Goal: Task Accomplishment & Management: Use online tool/utility

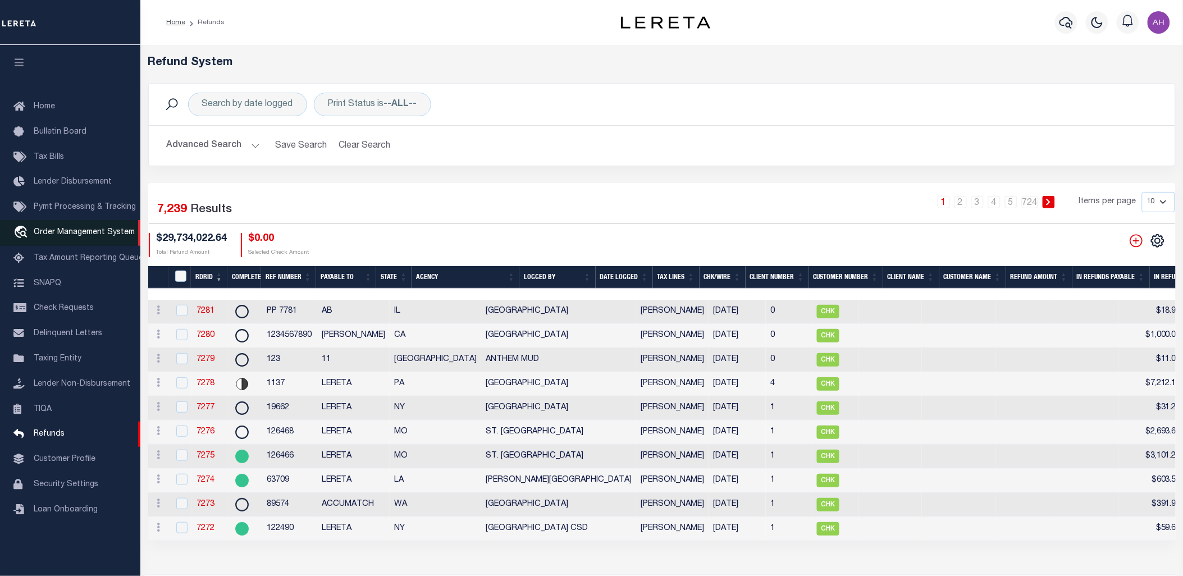
click at [85, 232] on span "Order Management System" at bounding box center [84, 233] width 101 height 8
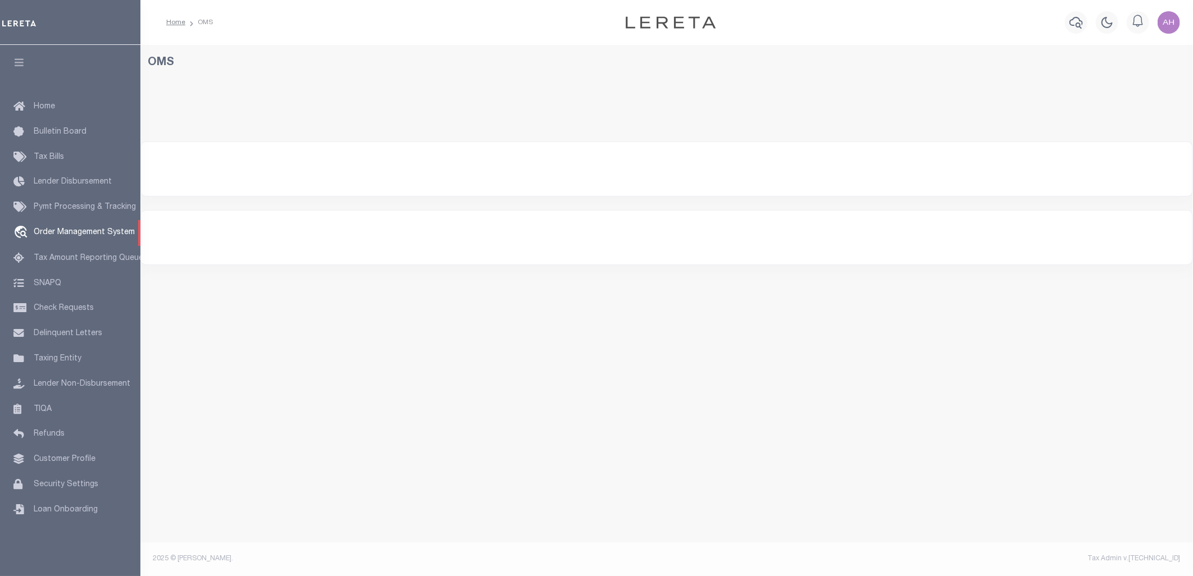
select select "200"
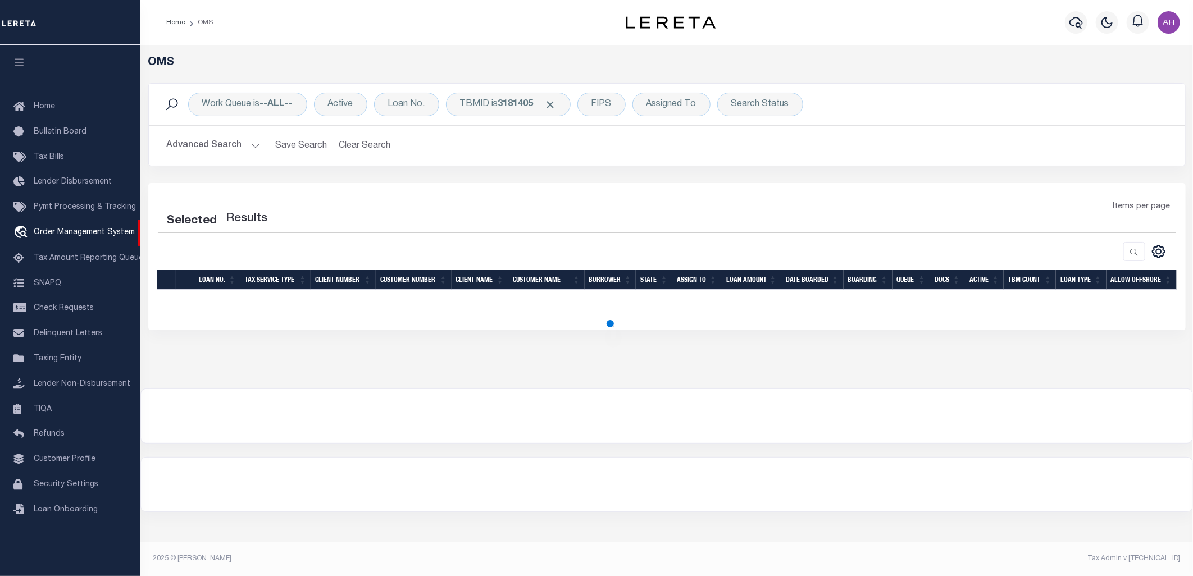
select select "200"
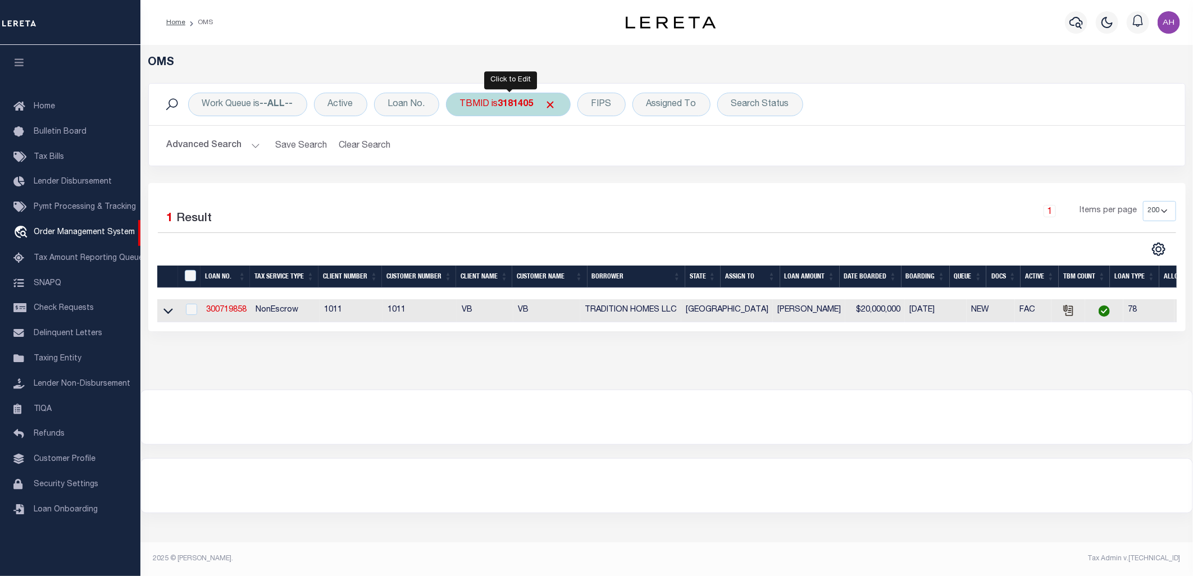
click at [514, 102] on b "3181405" at bounding box center [515, 104] width 35 height 9
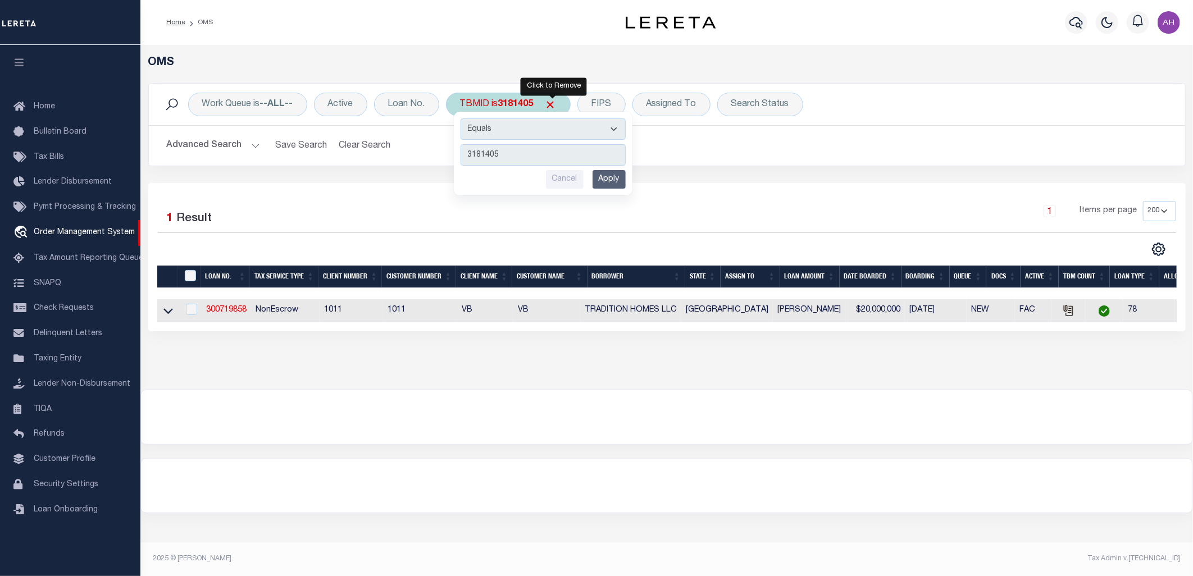
click at [553, 103] on span "Click to Remove" at bounding box center [551, 105] width 12 height 12
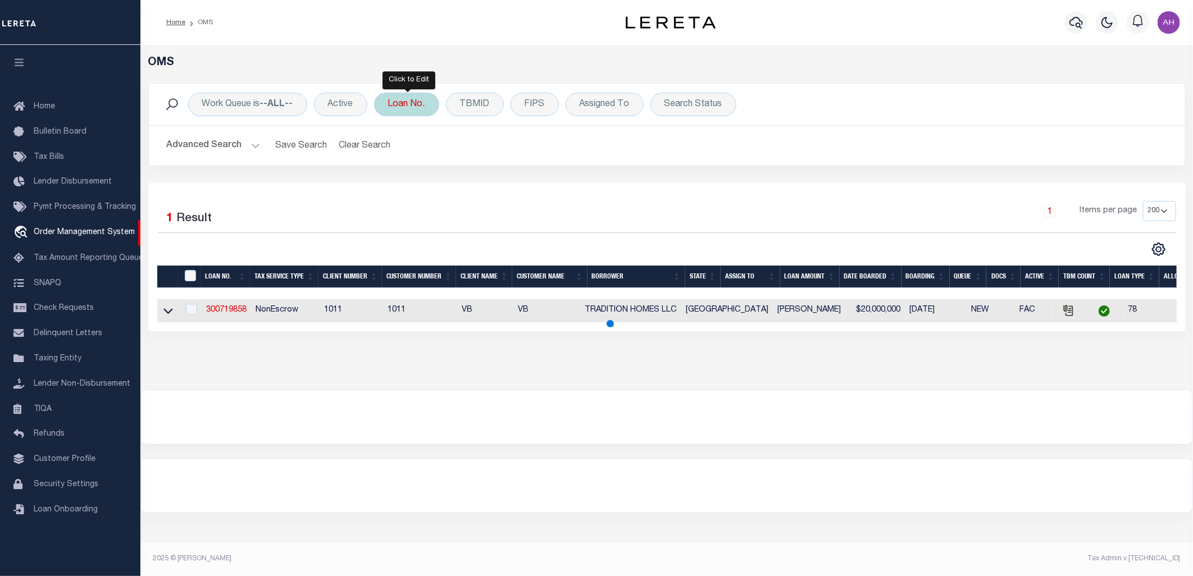
click at [413, 107] on div "Loan No." at bounding box center [406, 105] width 65 height 24
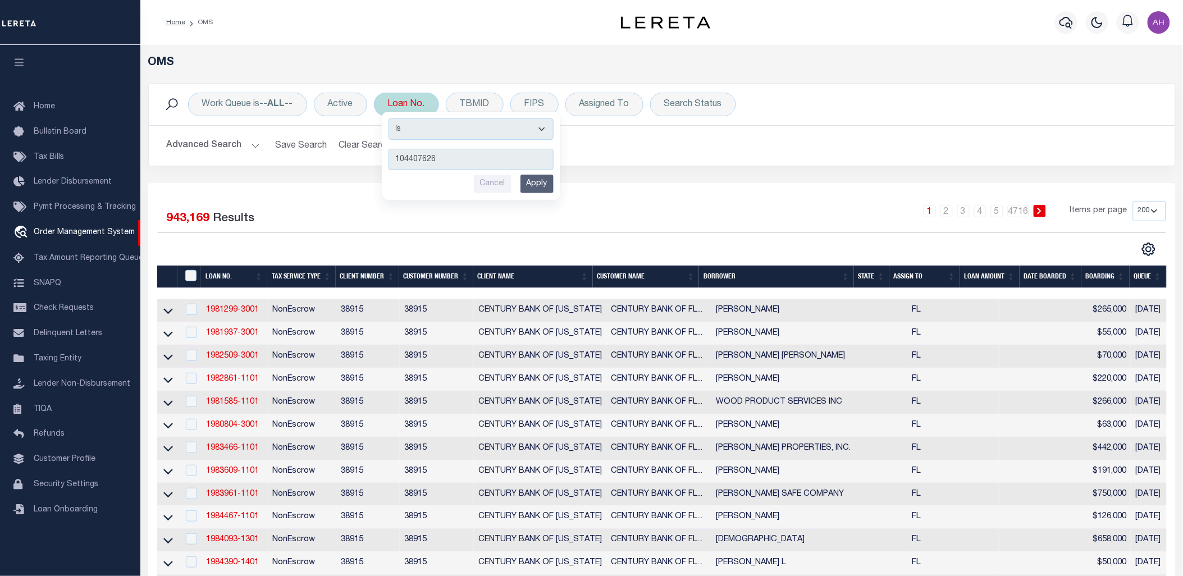
type input "104407626"
click at [542, 189] on input "Apply" at bounding box center [537, 184] width 33 height 19
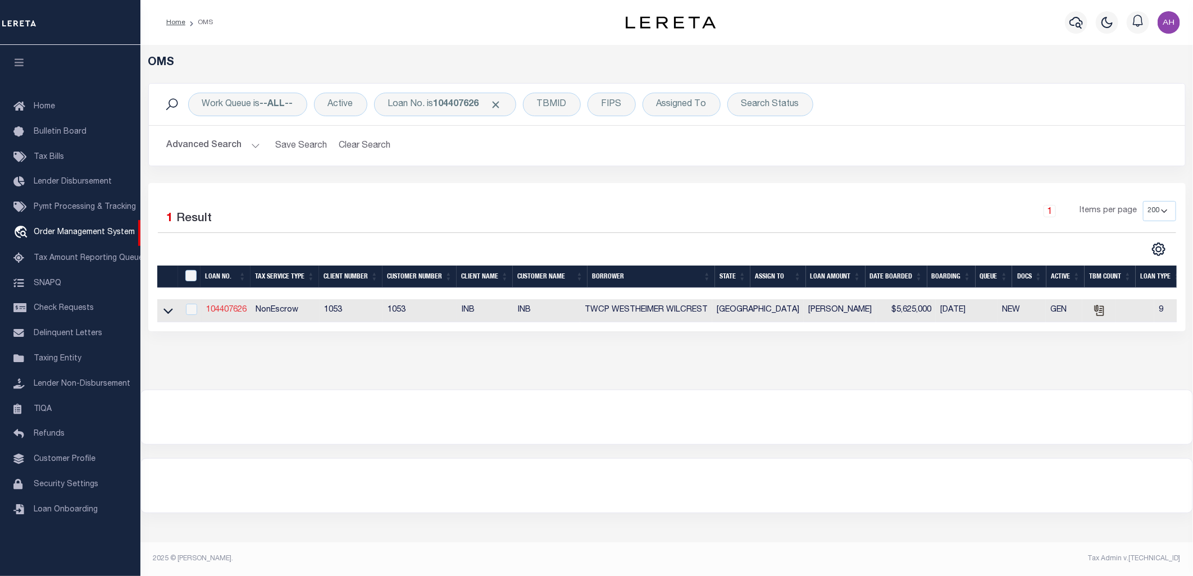
click at [229, 313] on link "104407626" at bounding box center [226, 310] width 40 height 8
type input "104407626"
type input "TWCP WESTHEIMER WILCREST"
select select "False"
select select
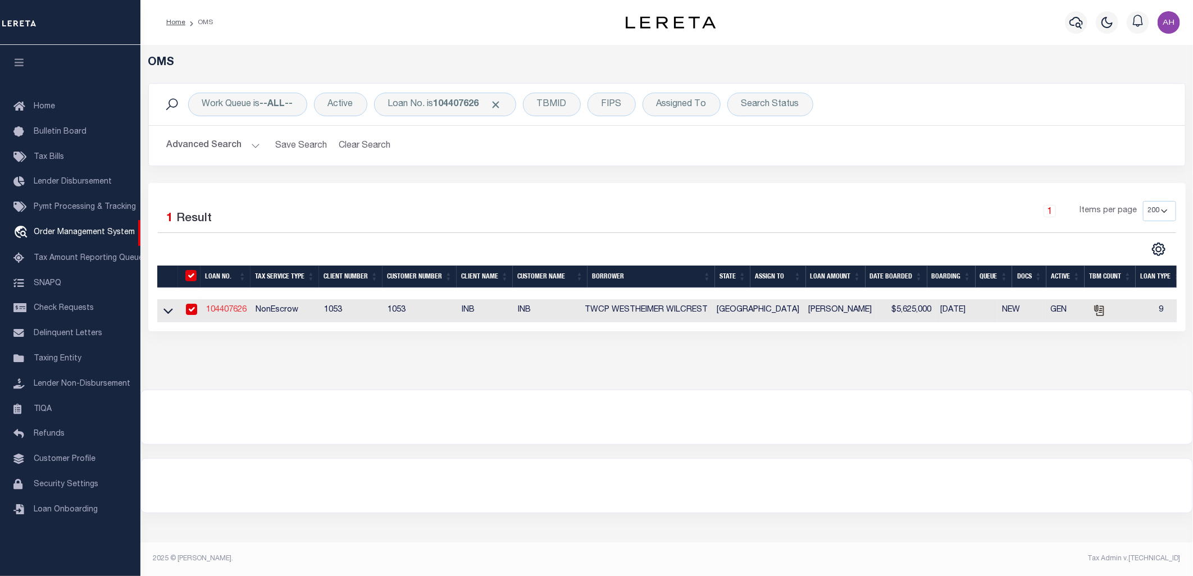
select select
type input "PLANO TX 75074"
select select "NonEscrow"
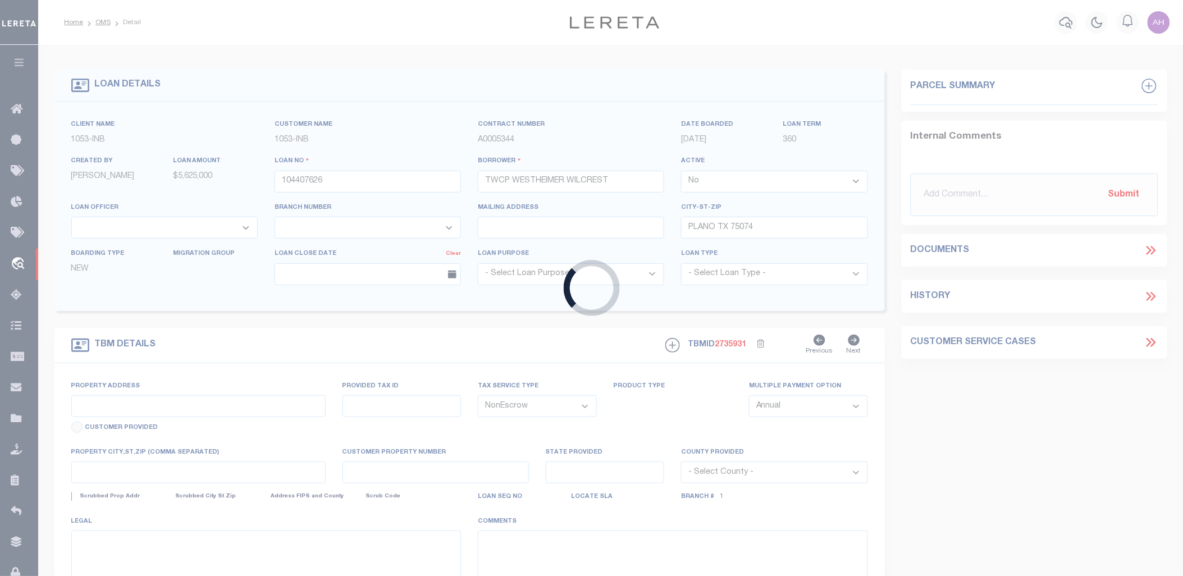
type input "1212 E 15TH ST"
type input "R0160001001A1"
select select
type input "[GEOGRAPHIC_DATA]"
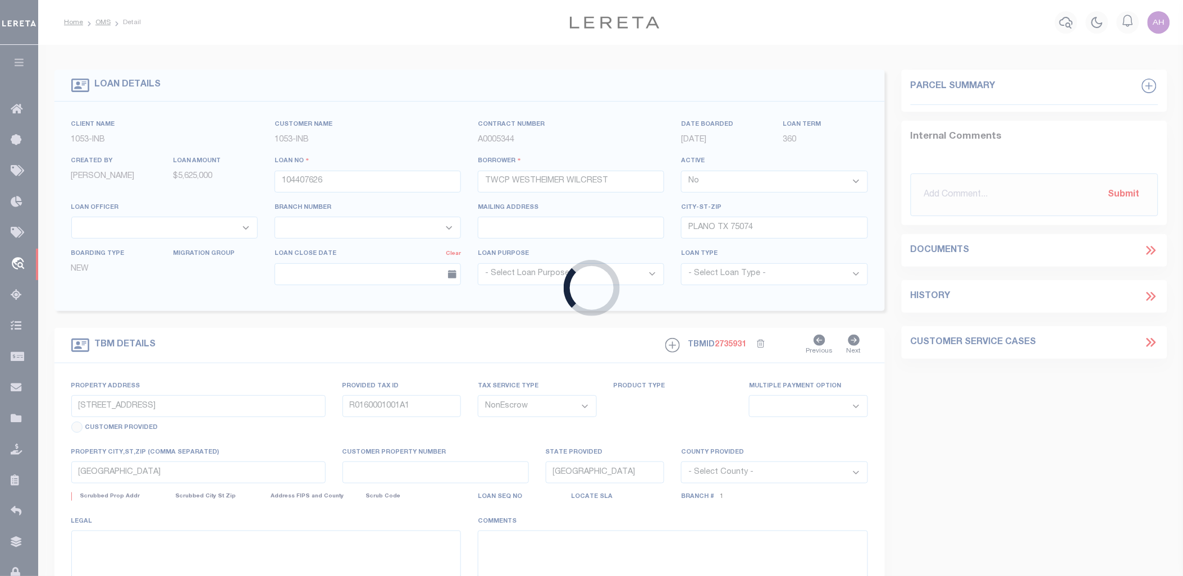
select select
type textarea "CLINT FORMAN ADDITION (CPL)|BL OCK 1|LOT 1A & PLANO O D BLK 1 4 LOT 6B|ACRES 0.…"
select select "3764"
select select "91"
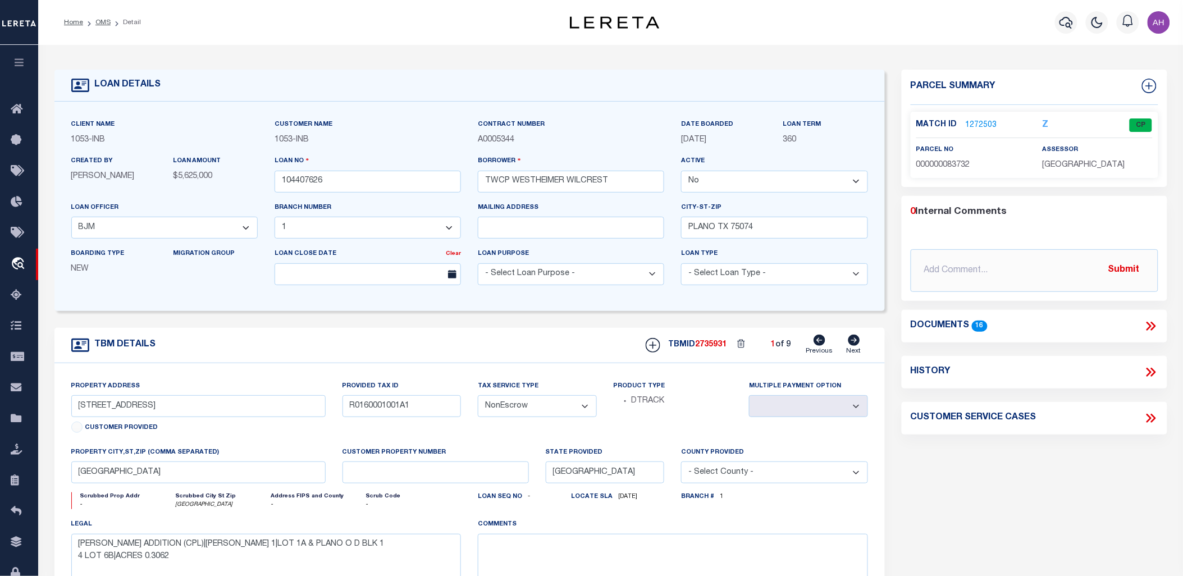
click at [1155, 325] on icon at bounding box center [1153, 326] width 5 height 9
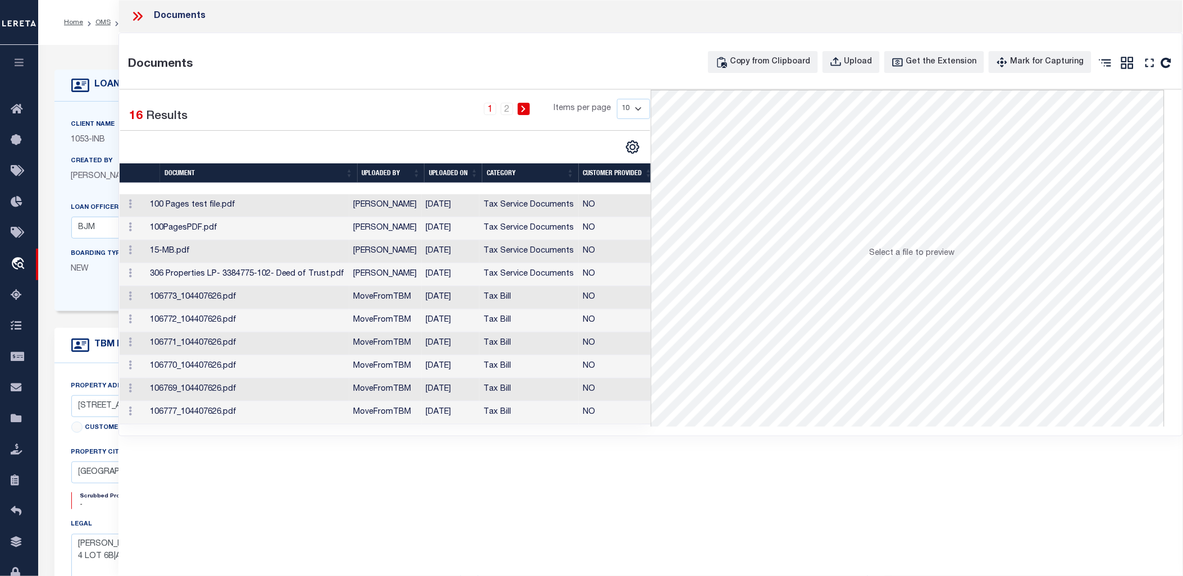
click at [137, 13] on icon at bounding box center [137, 16] width 15 height 15
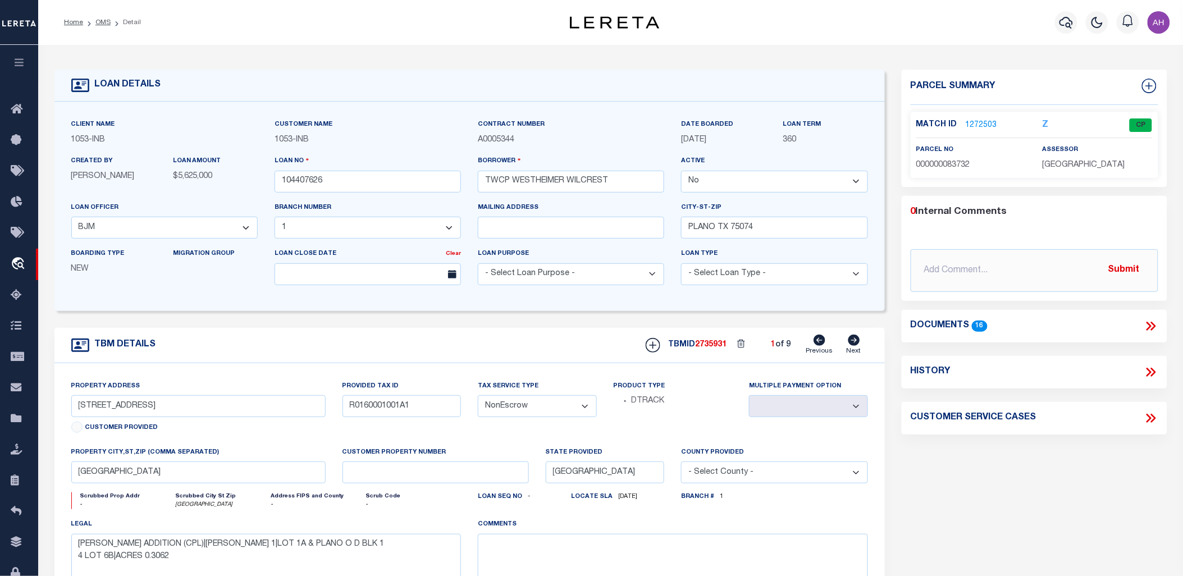
scroll to position [7, 0]
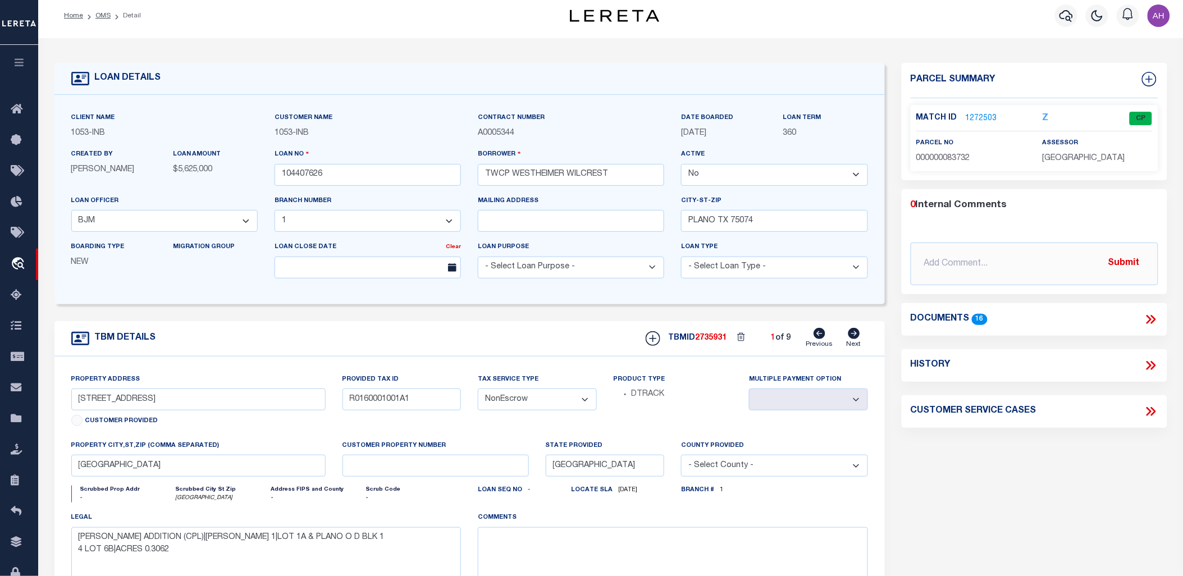
click at [979, 116] on link "1272503" at bounding box center [981, 119] width 31 height 12
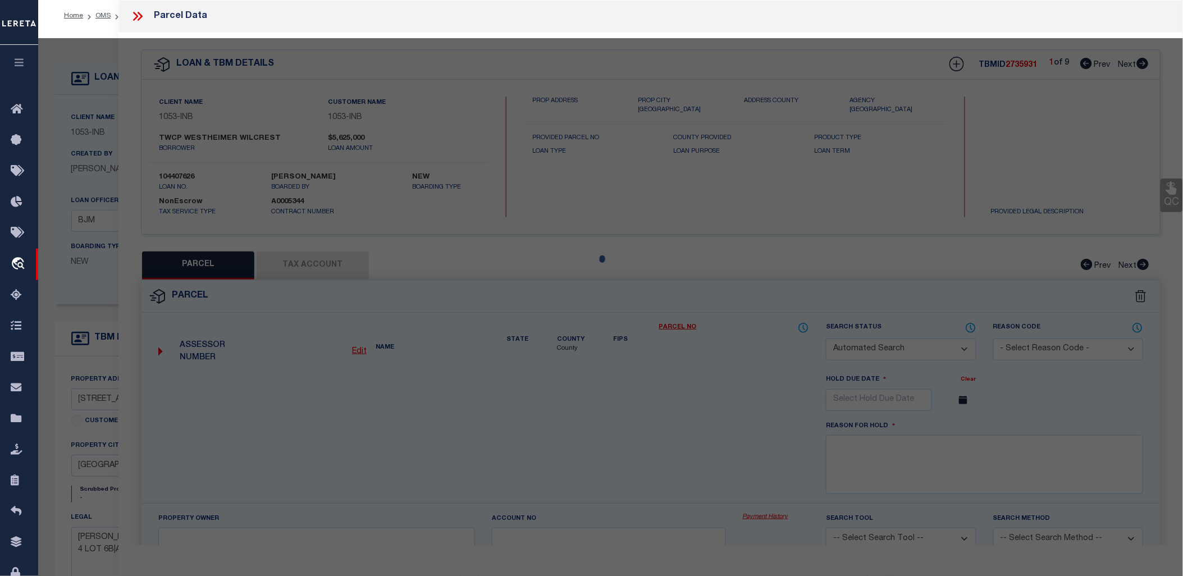
checkbox input "false"
select select "CP"
type input "Twcp Westheimer Wilcrest Ltd"
select select
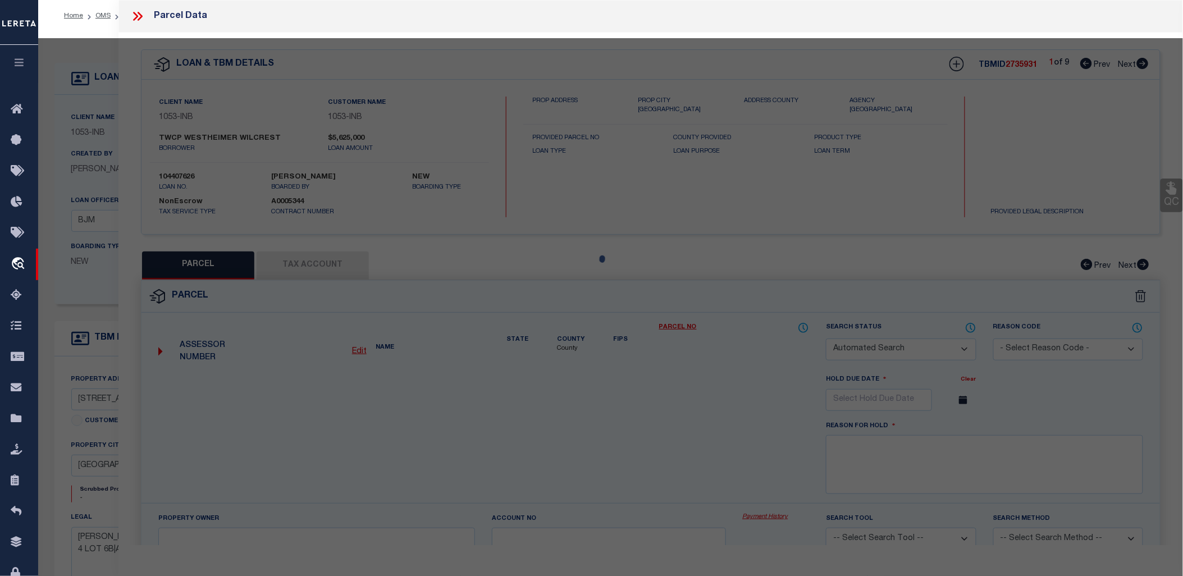
type input "1212 E 15Th St"
type input "[GEOGRAPHIC_DATA]"
type textarea "Clint Forman Addition, Block 1, Lot 1a & Plano O D Blk 14 Lot 6b, Acres 0.3062"
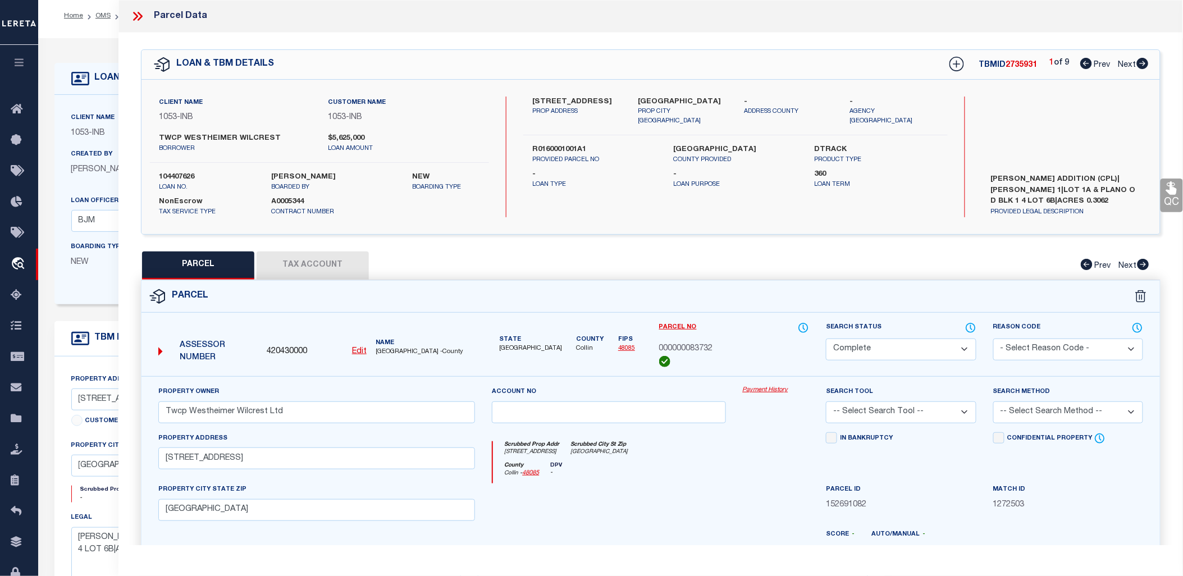
click at [309, 267] on button "Tax Account" at bounding box center [313, 266] width 112 height 28
select select "100"
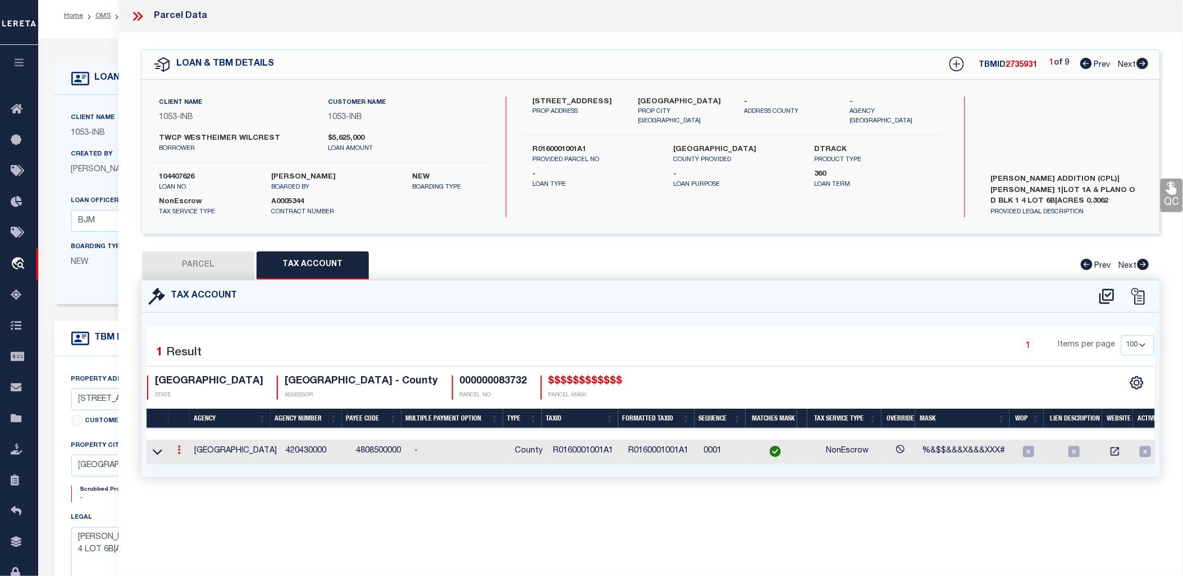
click at [174, 448] on link at bounding box center [179, 451] width 12 height 9
click at [615, 519] on div "Parcel Data QC QC QC - Select Status - Ready to QC" at bounding box center [650, 272] width 1065 height 545
click at [199, 268] on button "PARCEL" at bounding box center [198, 266] width 112 height 28
select select "AS"
checkbox input "false"
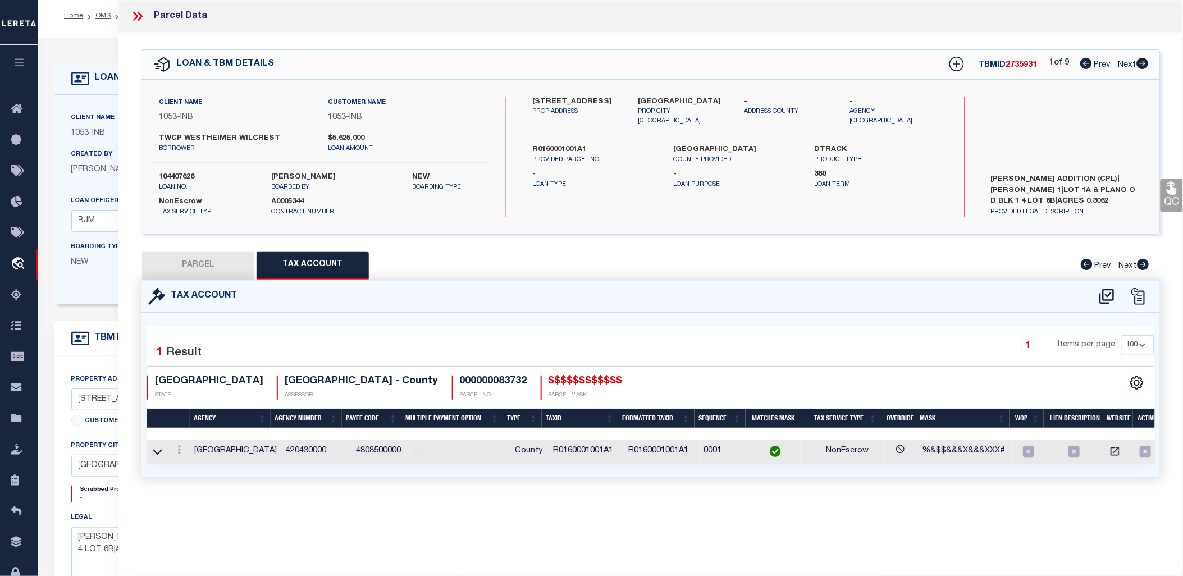
checkbox input "false"
select select "CP"
type input "Twcp Westheimer Wilcrest Ltd"
select select
type input "1212 E 15Th St"
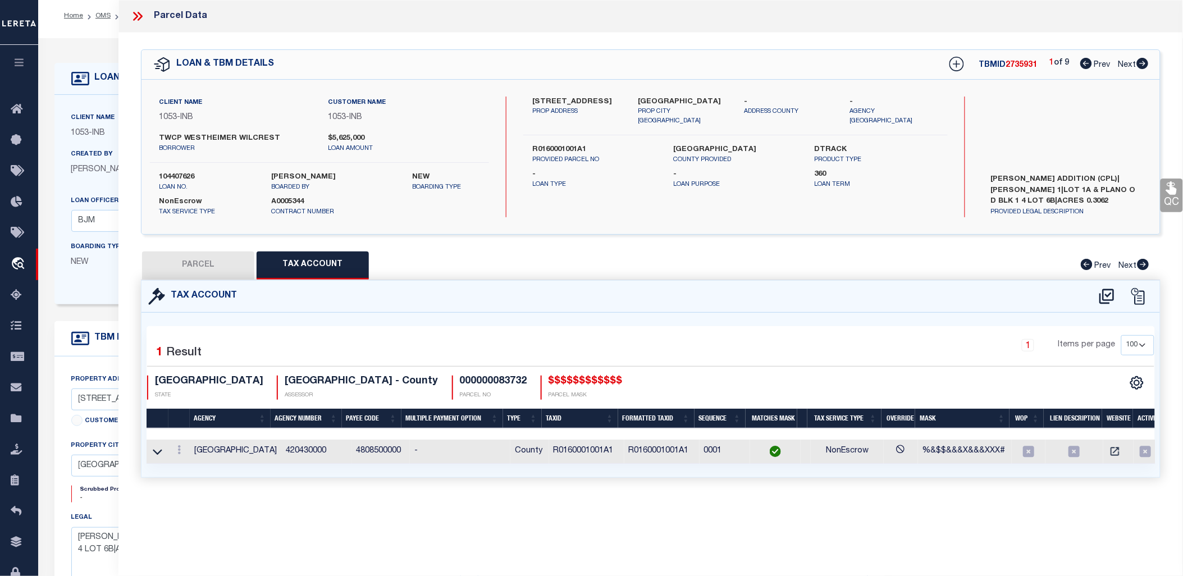
type input "[GEOGRAPHIC_DATA]"
type textarea "Clint Forman Addition, Block 1, Lot 1a & Plano O D Blk 14 Lot 6b, Acres 0.3062"
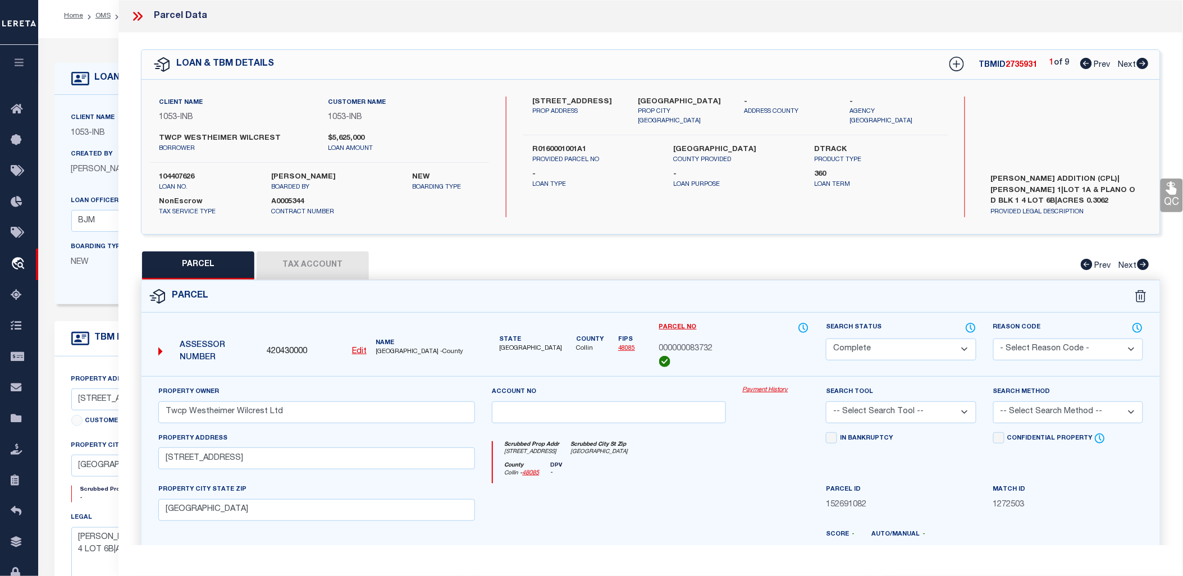
click at [765, 485] on div at bounding box center [776, 506] width 84 height 46
click at [355, 348] on u "Edit" at bounding box center [359, 352] width 15 height 8
type input "420430000"
type input "000000083732"
select select "CP"
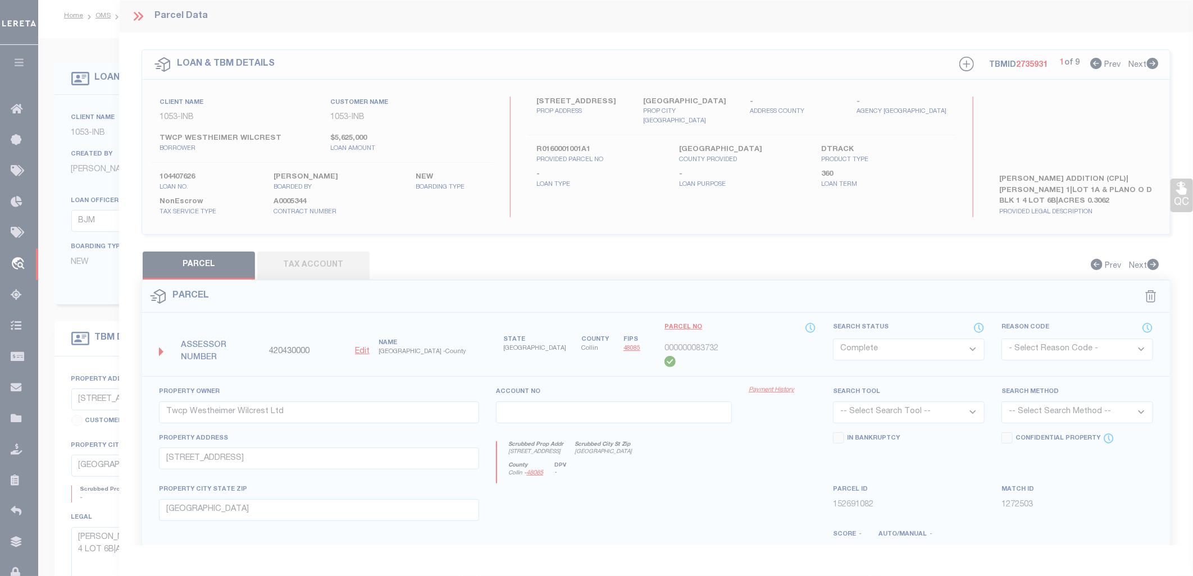
type textarea "$$$$$$$$$$$$"
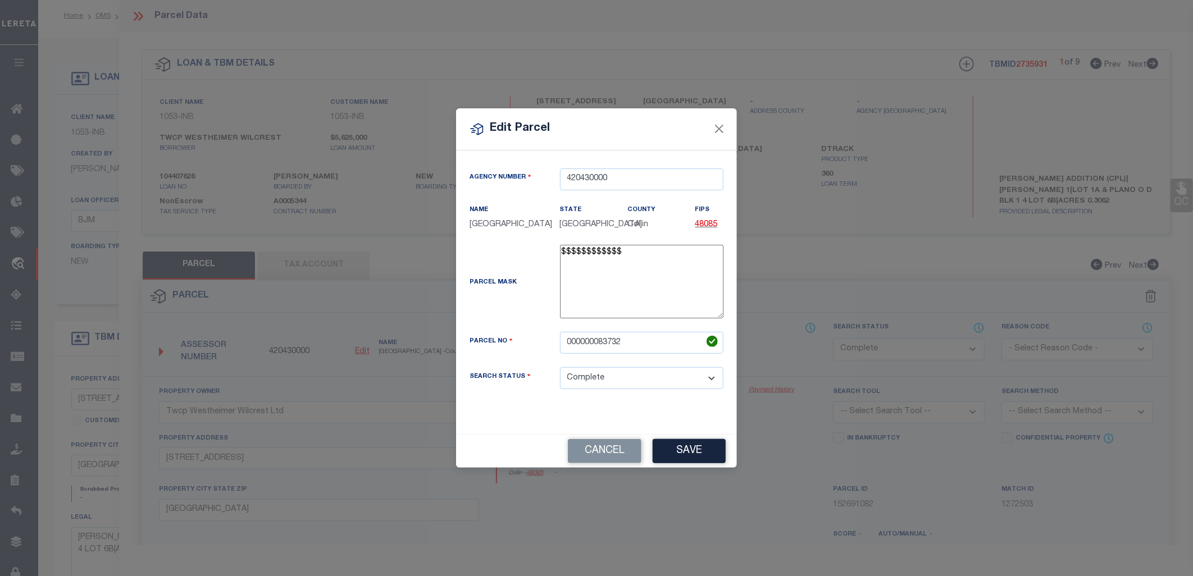
click at [626, 451] on button "Cancel" at bounding box center [605, 451] width 74 height 24
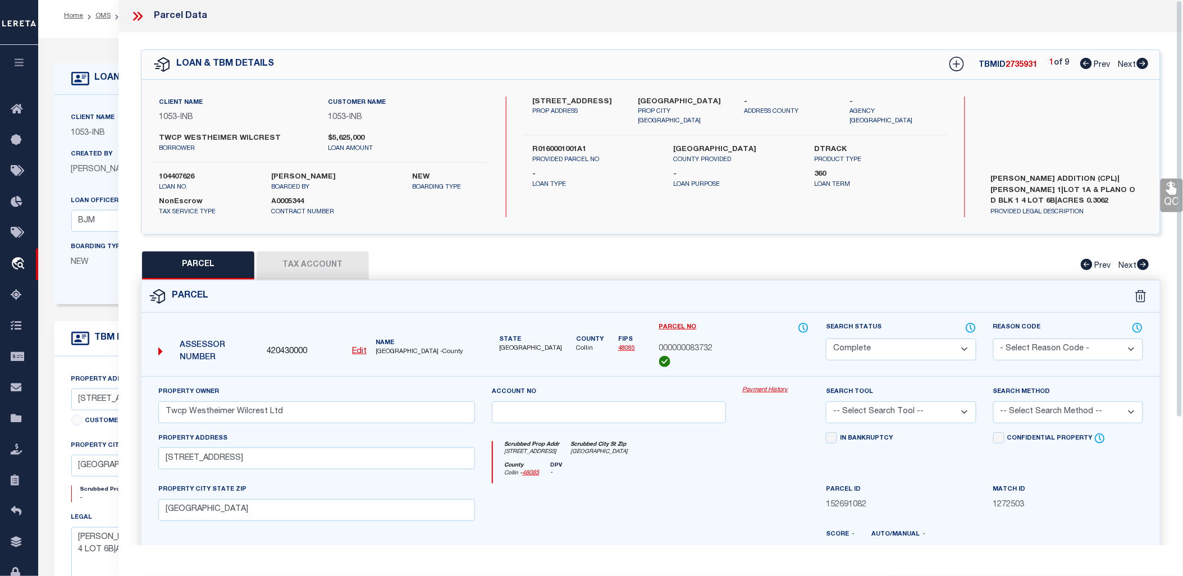
click at [1051, 113] on div "Search by Legal Customer" at bounding box center [1067, 134] width 170 height 74
click at [366, 352] on u "Edit" at bounding box center [359, 352] width 15 height 8
select select "CP"
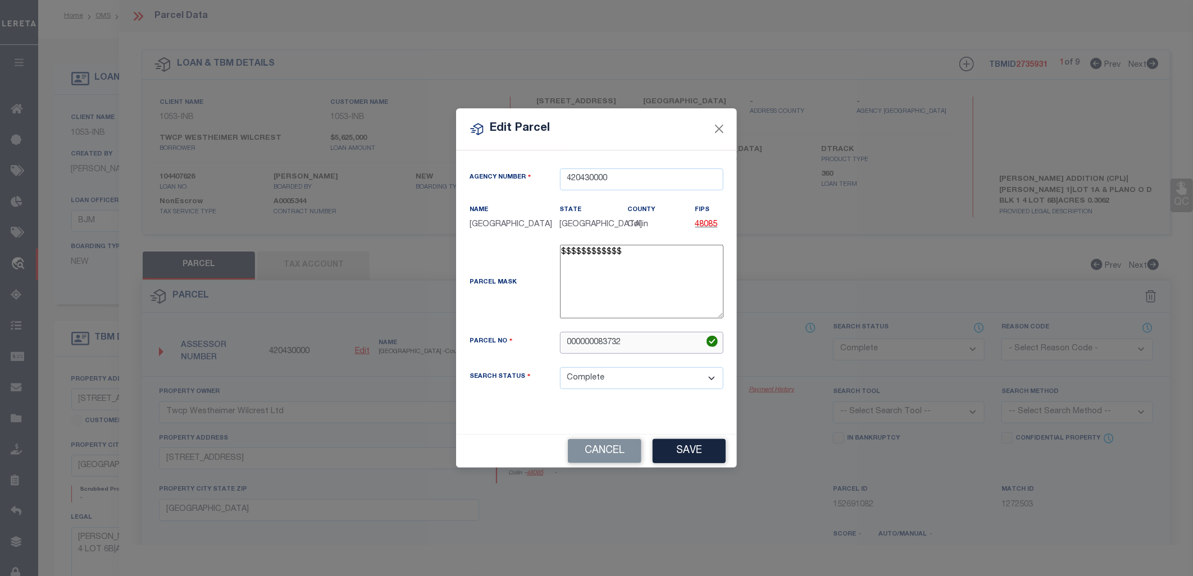
click at [639, 344] on input "000000083732" at bounding box center [641, 343] width 163 height 22
type input "000000083732w"
click at [693, 401] on div "Agency Number 420430000 Name COLLIN COUNTY State TX County FIPS 48085" at bounding box center [596, 287] width 271 height 239
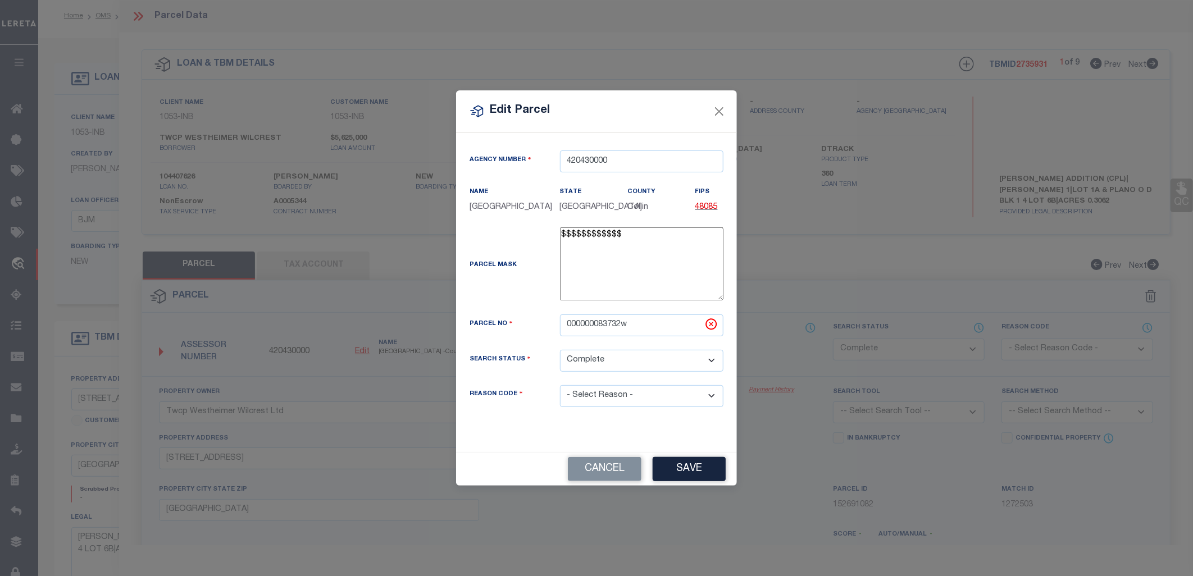
click at [654, 399] on select "- Select Reason - 099 - Other (Provide additional detail) ACT - Agency Changed …" at bounding box center [641, 396] width 163 height 22
select select "CMB"
click at [560, 385] on select "- Select Reason - 099 - Other (Provide additional detail) ACT - Agency Changed …" at bounding box center [641, 396] width 163 height 22
click at [697, 463] on button "Save" at bounding box center [689, 469] width 73 height 24
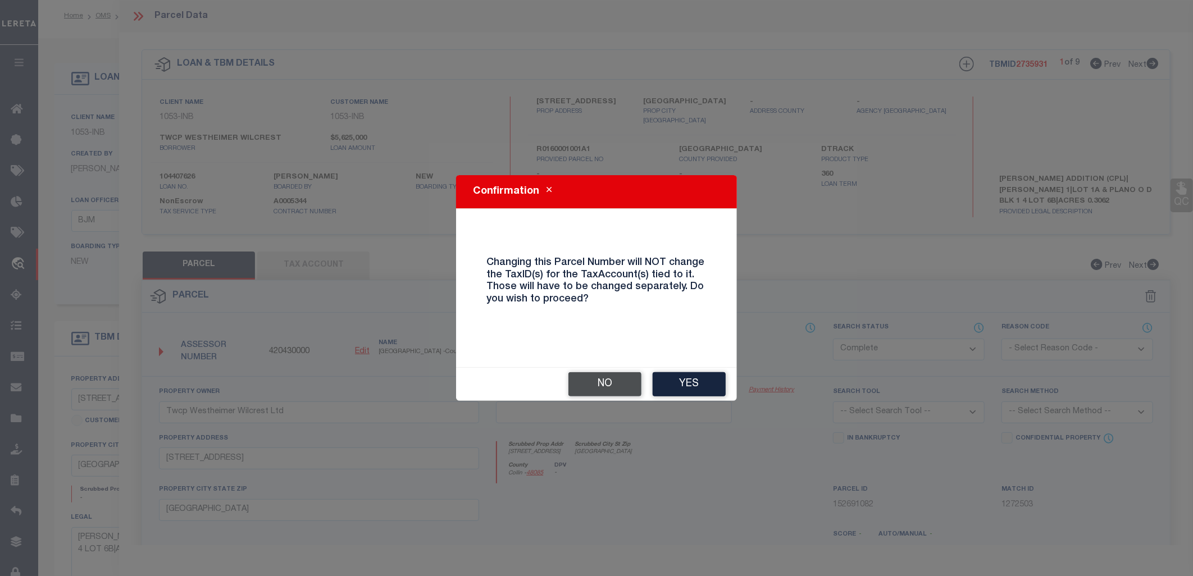
click at [592, 387] on button "No" at bounding box center [604, 384] width 73 height 24
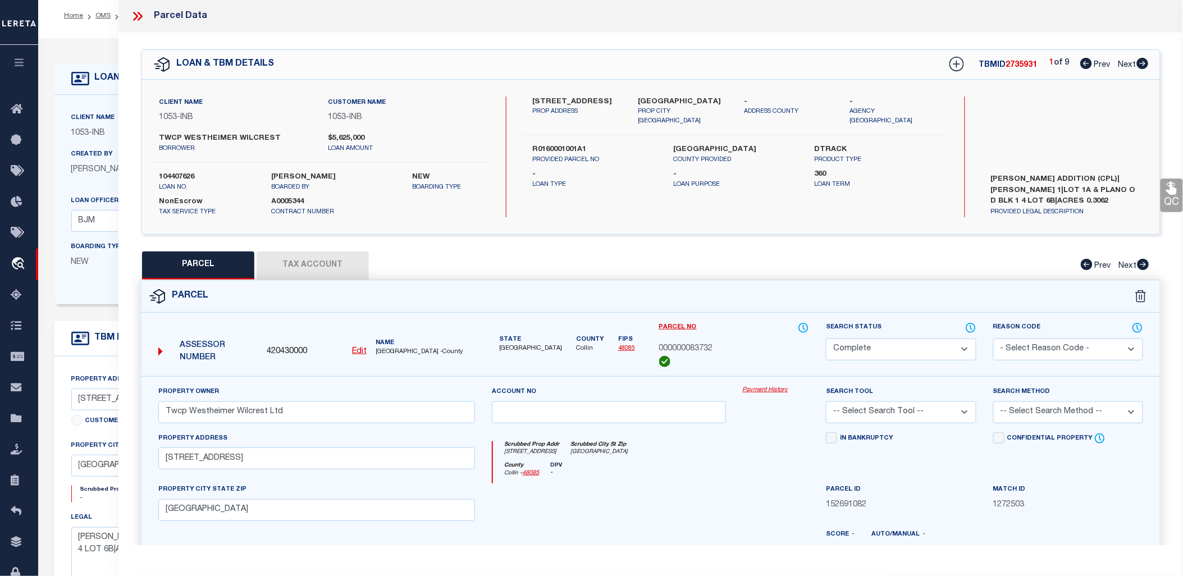
click at [364, 353] on u "Edit" at bounding box center [359, 352] width 15 height 8
type input "000000083732"
select select "CP"
select select
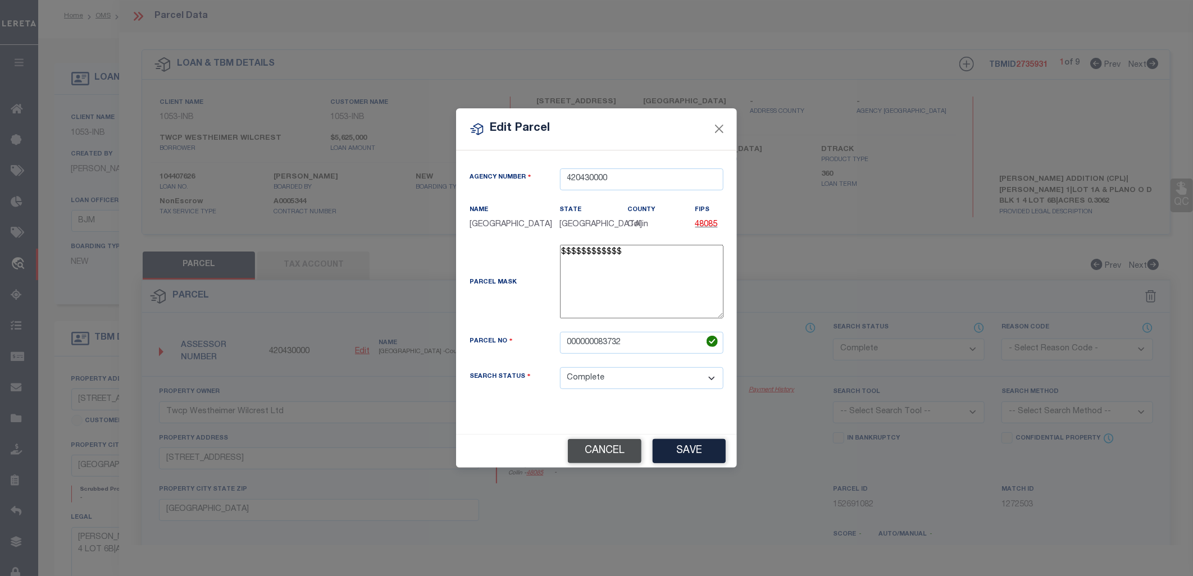
click at [588, 448] on button "Cancel" at bounding box center [605, 451] width 74 height 24
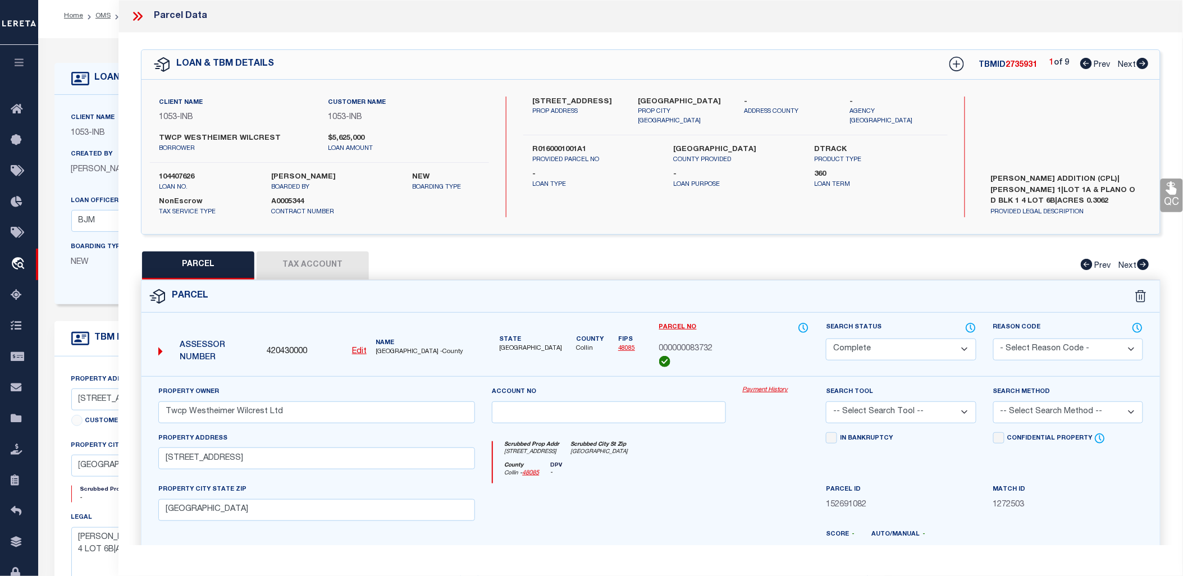
click at [144, 19] on icon at bounding box center [137, 16] width 15 height 15
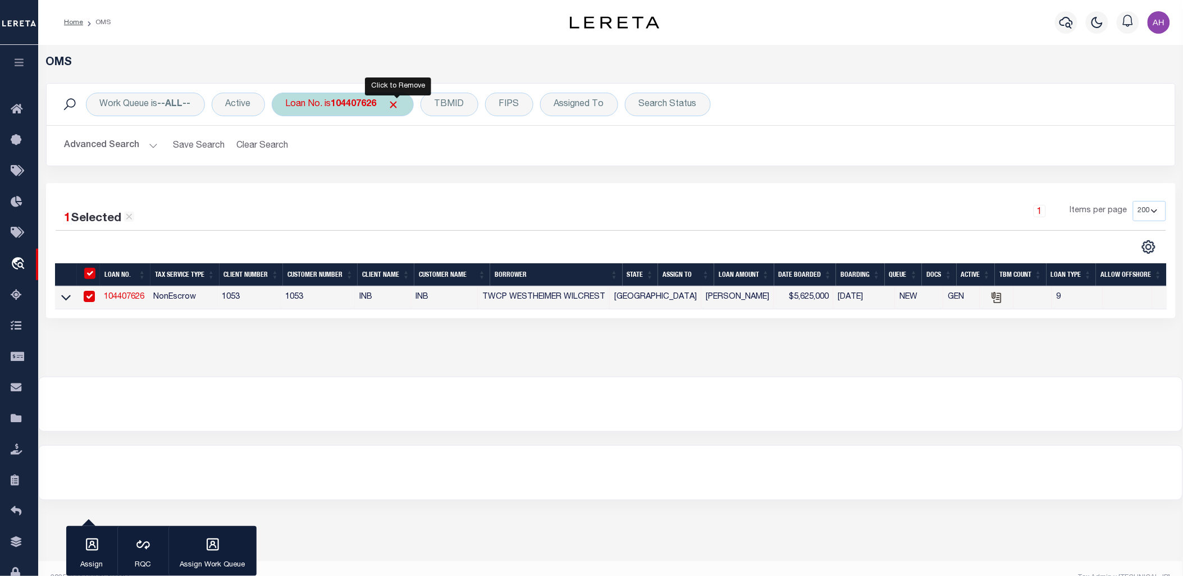
click at [400, 104] on span "Click to Remove" at bounding box center [394, 105] width 12 height 12
click at [120, 149] on button "Advanced Search" at bounding box center [111, 146] width 93 height 22
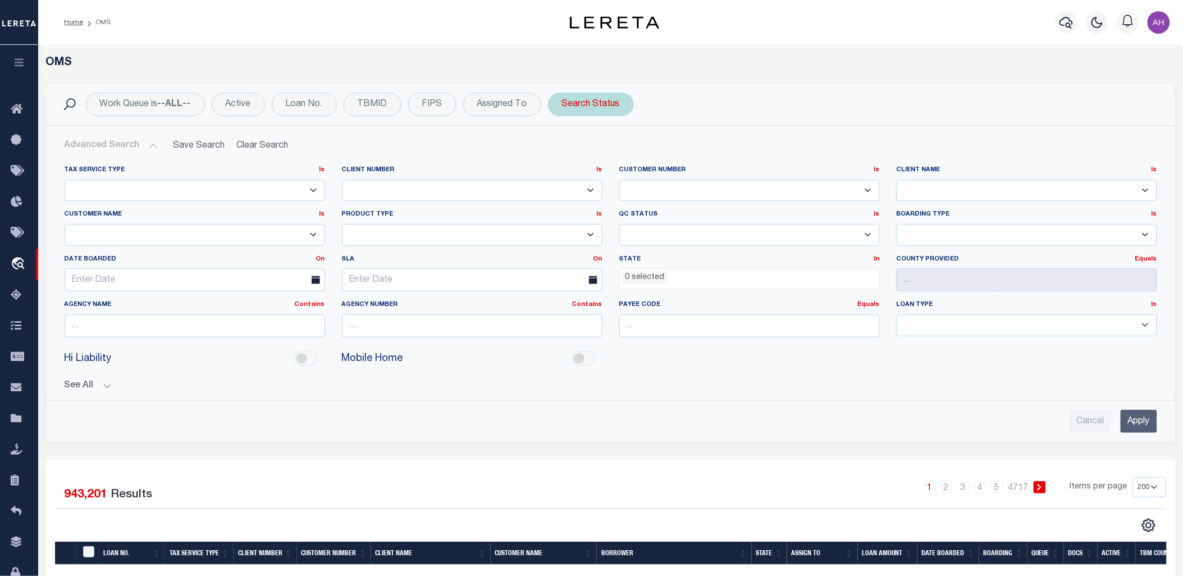
click at [588, 103] on div "Search Status" at bounding box center [591, 105] width 86 height 24
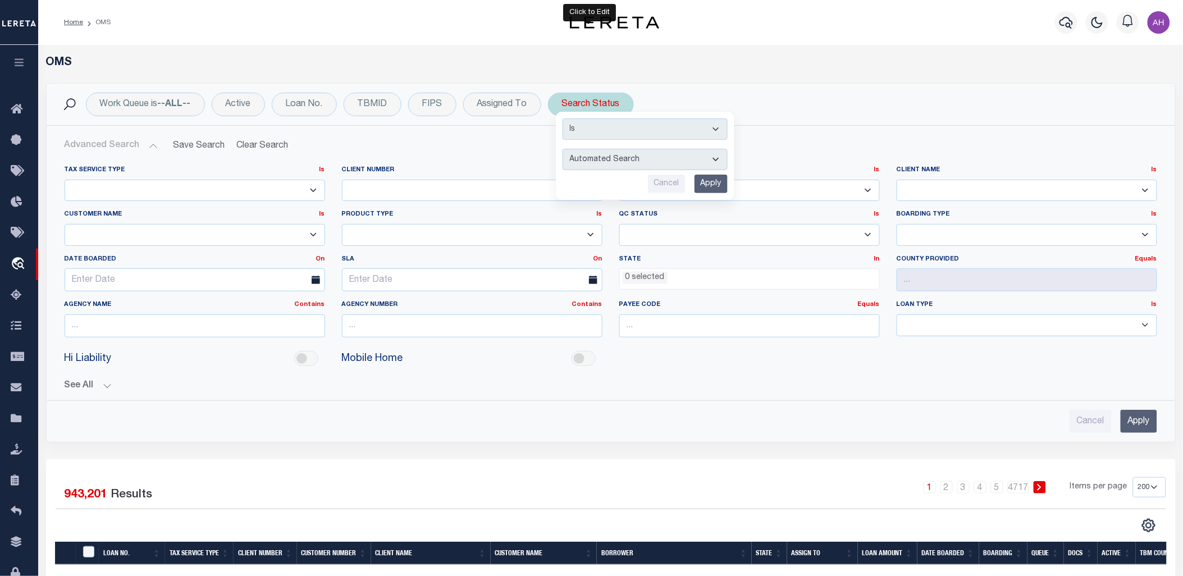
click at [587, 159] on select "Automated Search Bad Parcel Complete Duplicate Parcel High Dollar Reporting In …" at bounding box center [645, 159] width 165 height 21
select select "CP"
click at [563, 149] on select "Automated Search Bad Parcel Complete Duplicate Parcel High Dollar Reporting In …" at bounding box center [645, 159] width 165 height 21
drag, startPoint x: 702, startPoint y: 180, endPoint x: 660, endPoint y: 198, distance: 45.5
click at [702, 181] on input "Apply" at bounding box center [711, 184] width 33 height 19
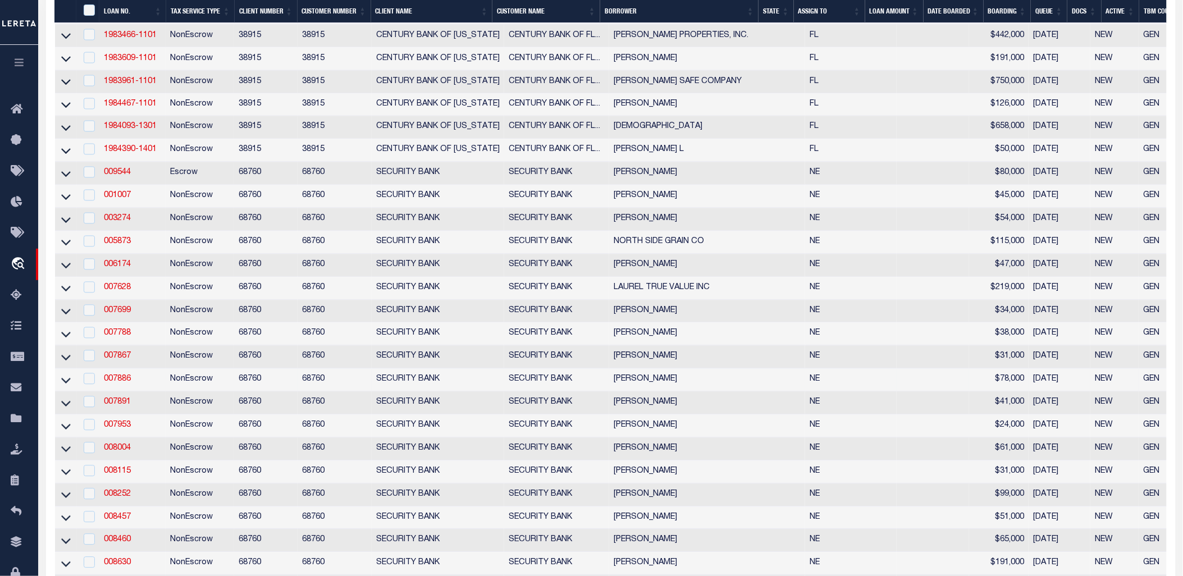
scroll to position [684, 0]
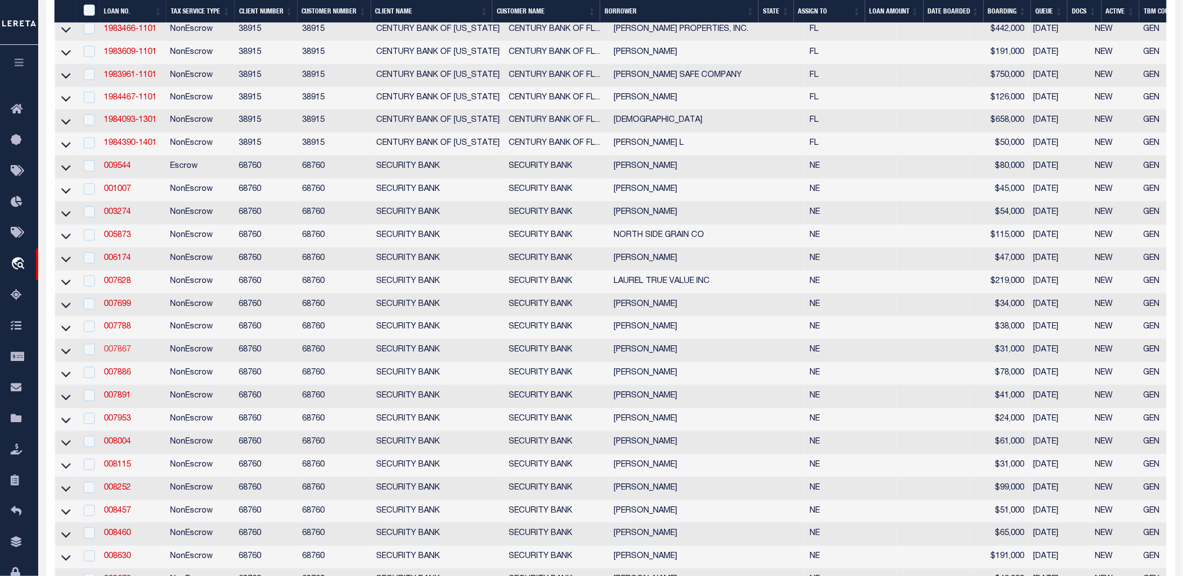
click at [113, 354] on link "007867" at bounding box center [117, 350] width 27 height 8
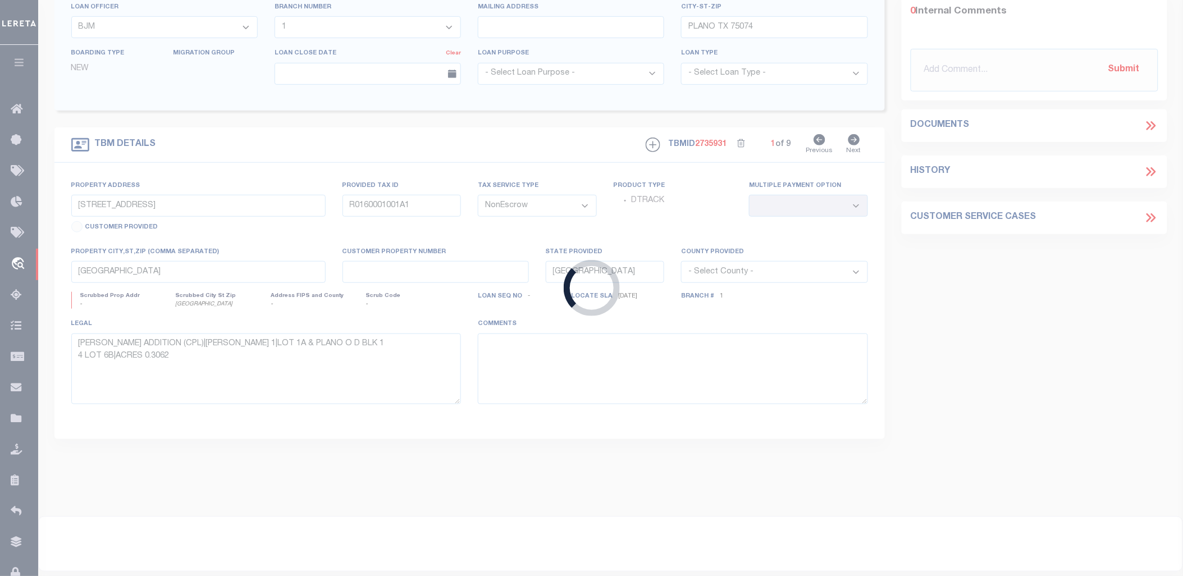
type input "007867"
type input "[PERSON_NAME]"
select select "True"
select select
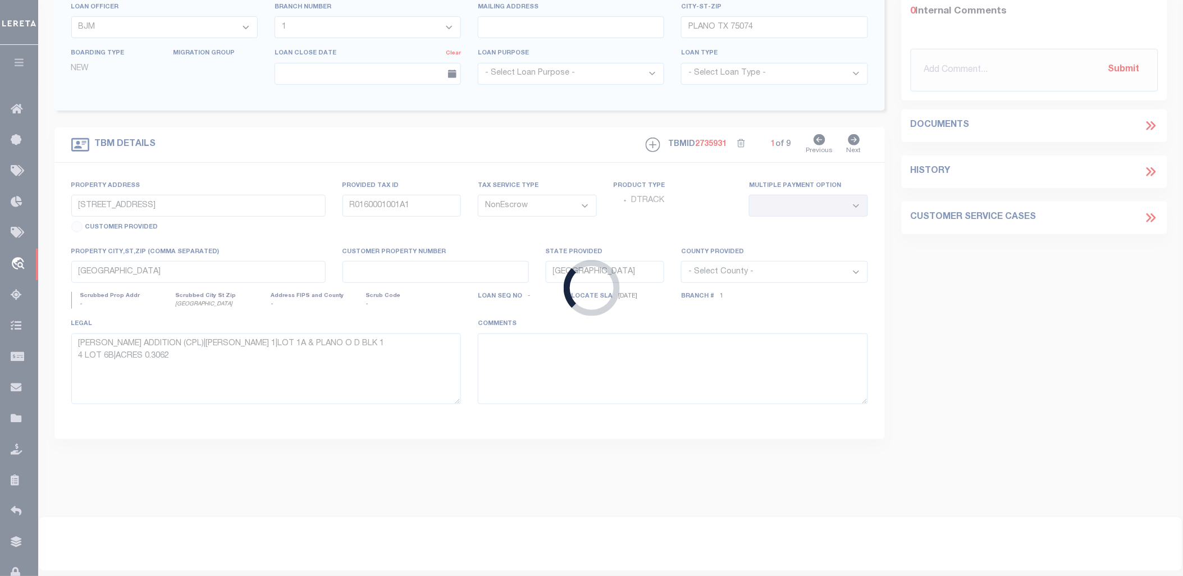
select select
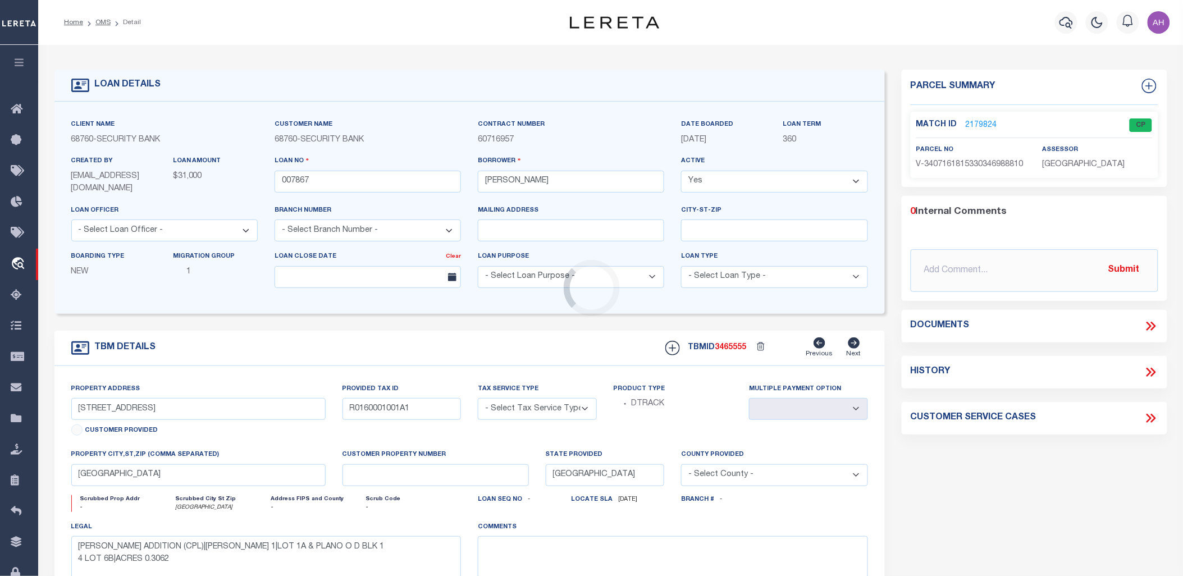
type input "418 BROADWAY"
radio input "true"
select select "NonEscrow"
select select
type input "CONCORD NE 68728"
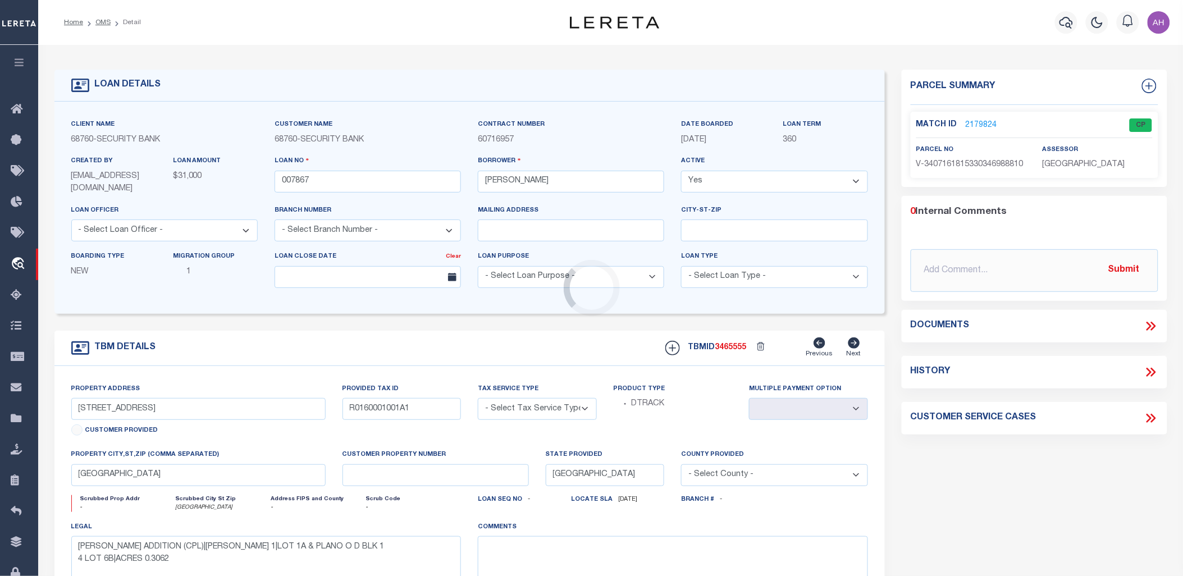
type input "007867"
type input "NE"
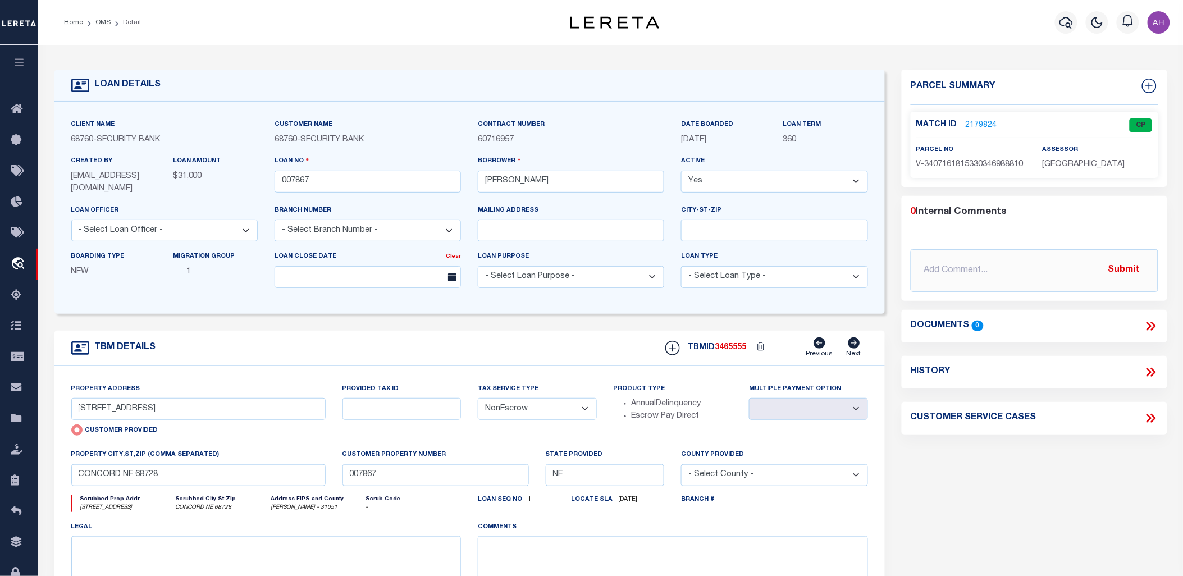
click at [975, 126] on link "2179824" at bounding box center [981, 126] width 31 height 12
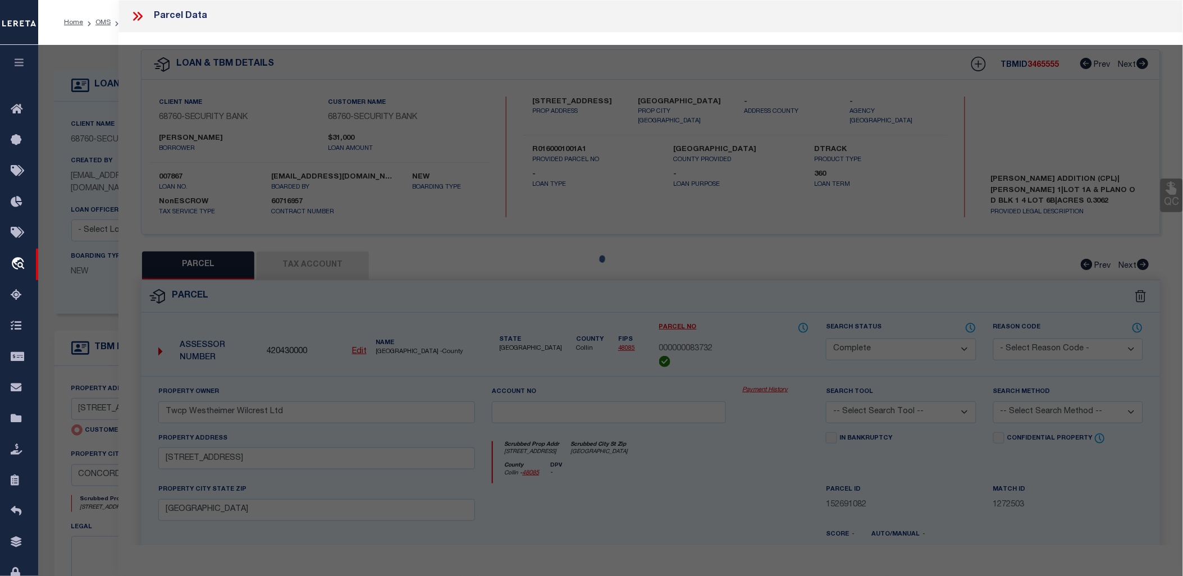
select select "AS"
checkbox input "false"
select select "CP"
select select "AGW"
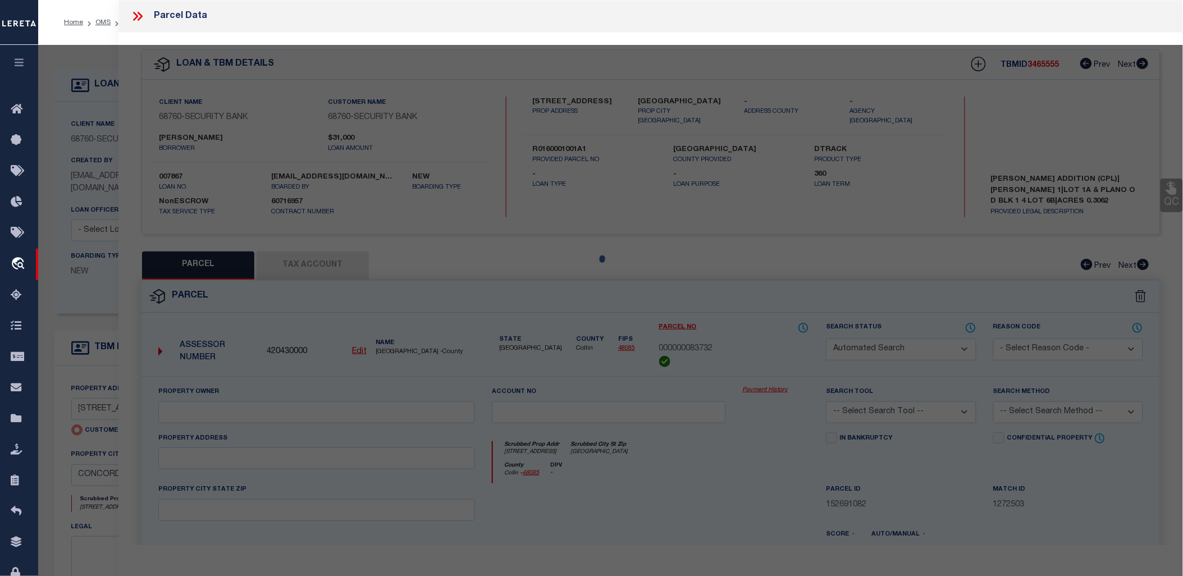
select select
type input "418 BROADWAY"
checkbox input "false"
type input "CONCORD NE 68728"
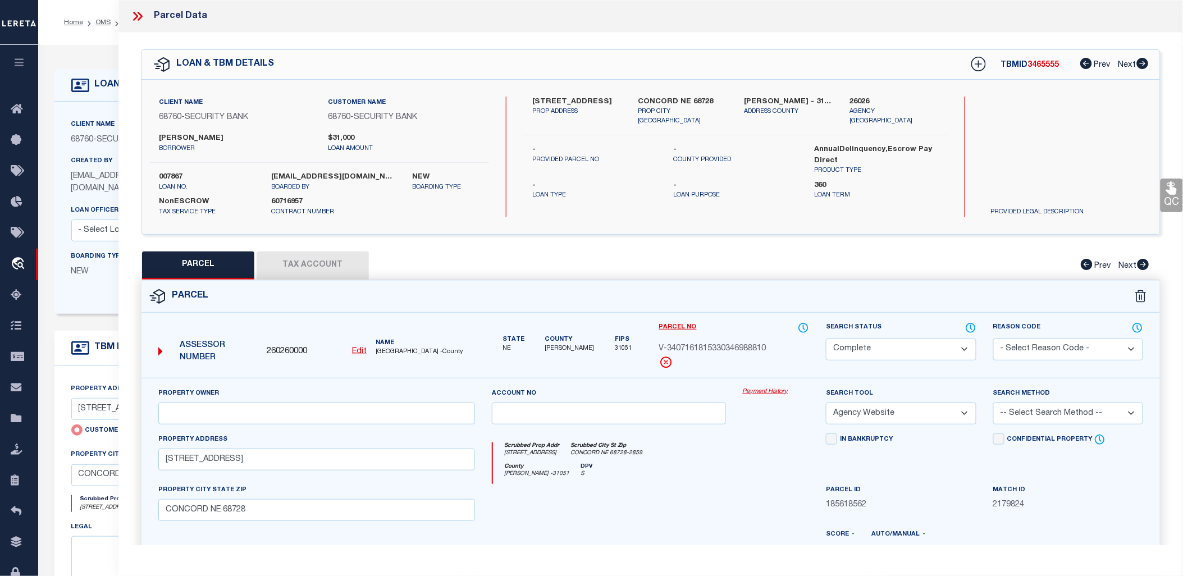
click at [357, 351] on u "Edit" at bounding box center [359, 352] width 15 height 8
type input "260260000"
type input "V-3407161815330346988810"
select select "CP"
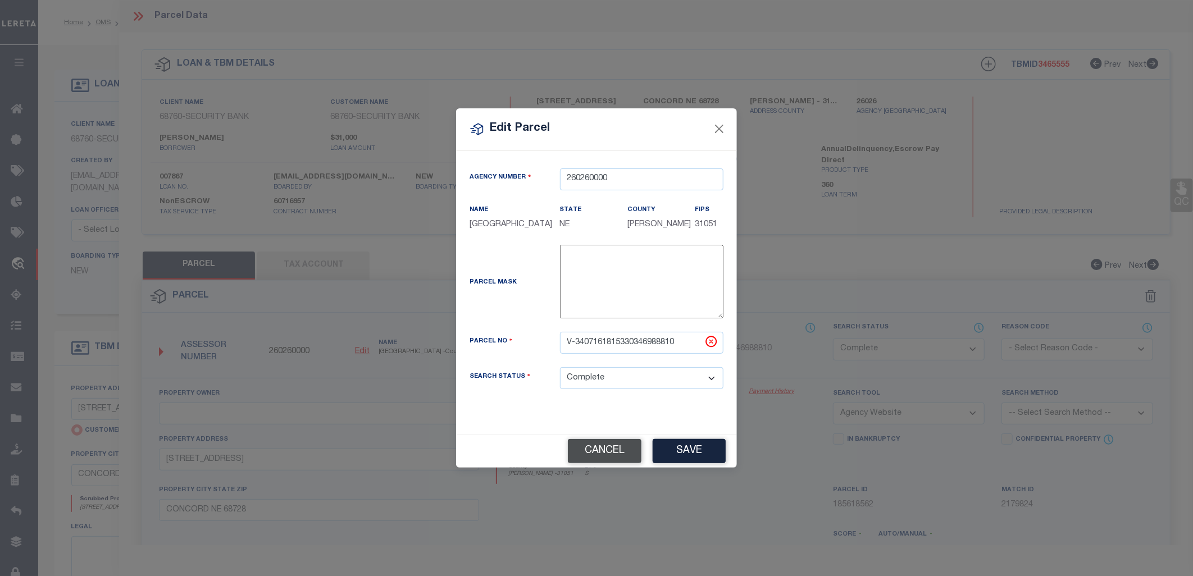
click at [606, 446] on button "Cancel" at bounding box center [605, 451] width 74 height 24
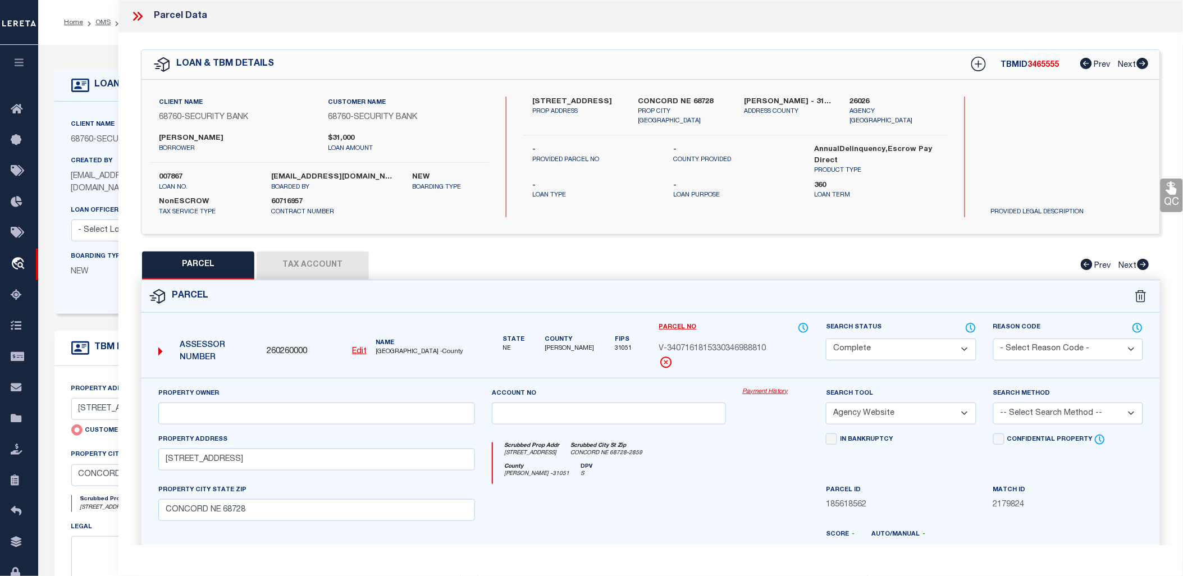
click at [572, 380] on div "Property Owner Account no Payment History Search Tool -- Select Search Tool -- …" at bounding box center [651, 524] width 1019 height 293
click at [362, 351] on u "Edit" at bounding box center [359, 352] width 15 height 8
select select "CP"
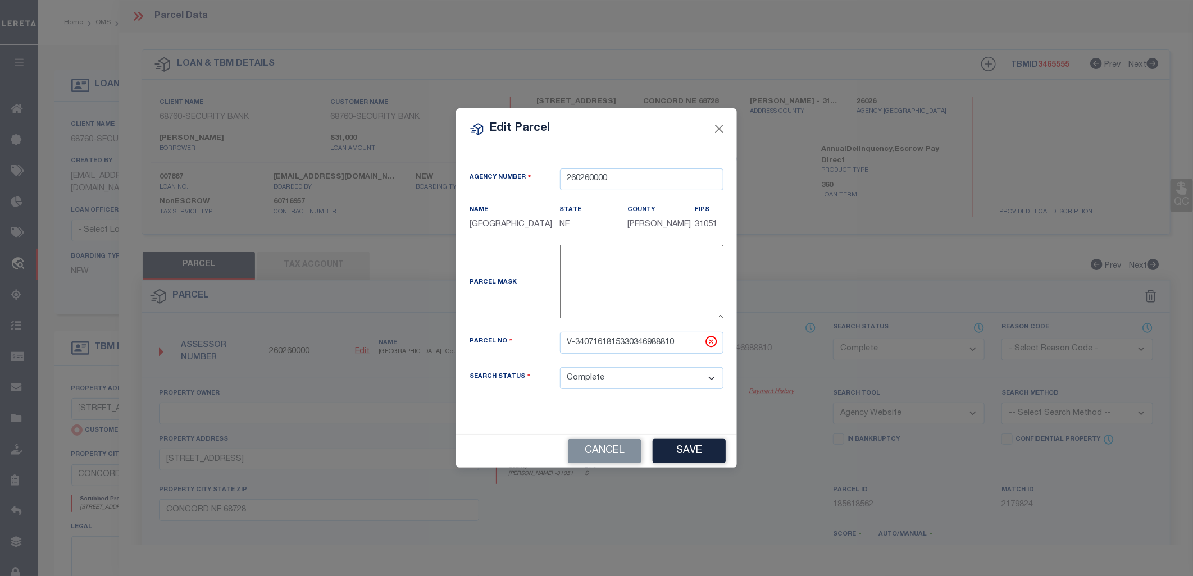
click at [603, 418] on div "Agency Number 260260000 Name DIXON COUNTY State" at bounding box center [596, 292] width 281 height 284
click at [601, 457] on button "Cancel" at bounding box center [605, 451] width 74 height 24
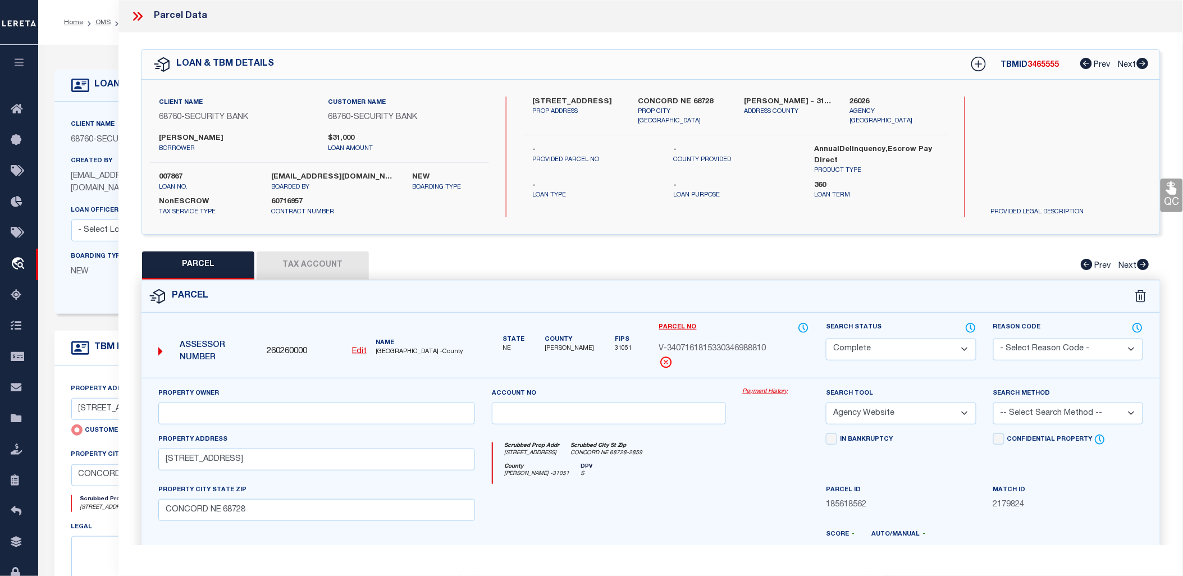
click at [284, 347] on span "260260000" at bounding box center [287, 352] width 40 height 12
copy span "260260000"
click at [670, 363] on icon at bounding box center [665, 362] width 11 height 11
click at [139, 21] on icon at bounding box center [137, 16] width 15 height 15
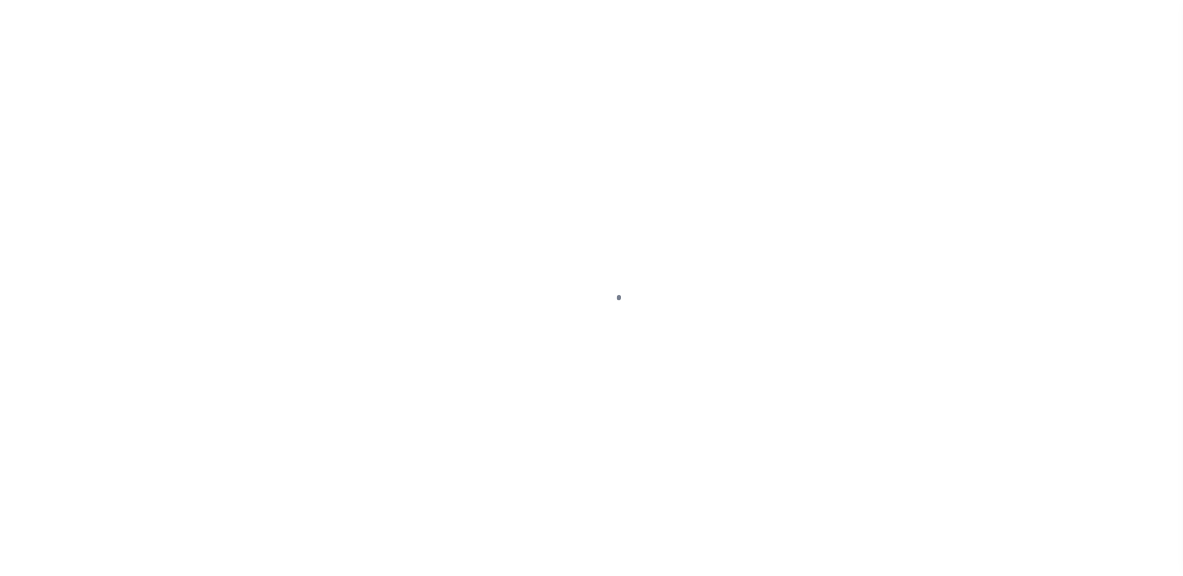
select select "NonEscrow"
select select
select select "NonEscrow"
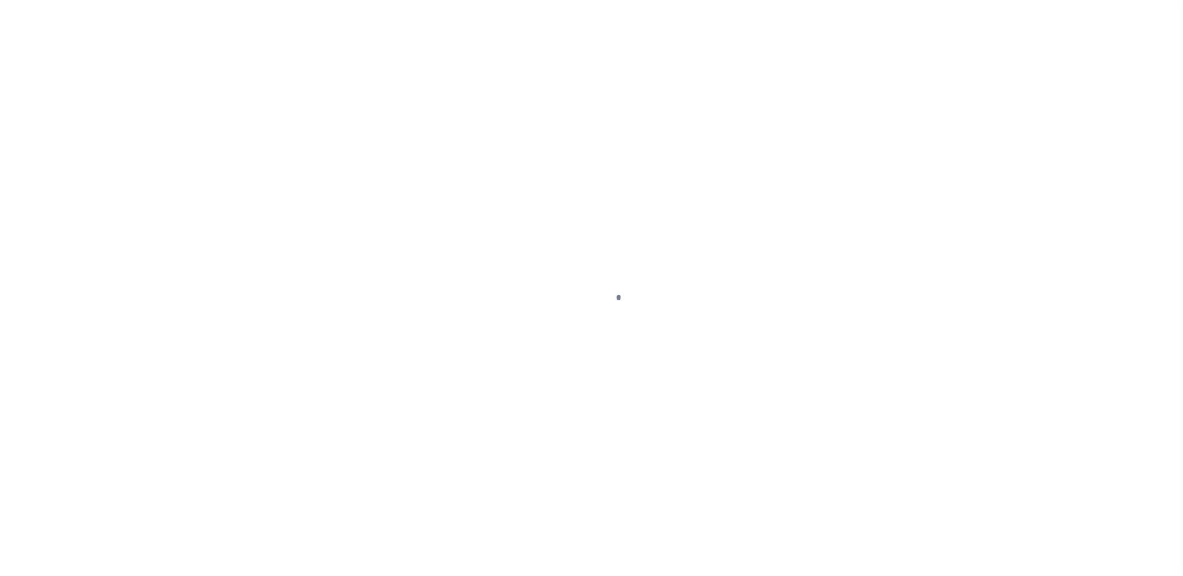
select select
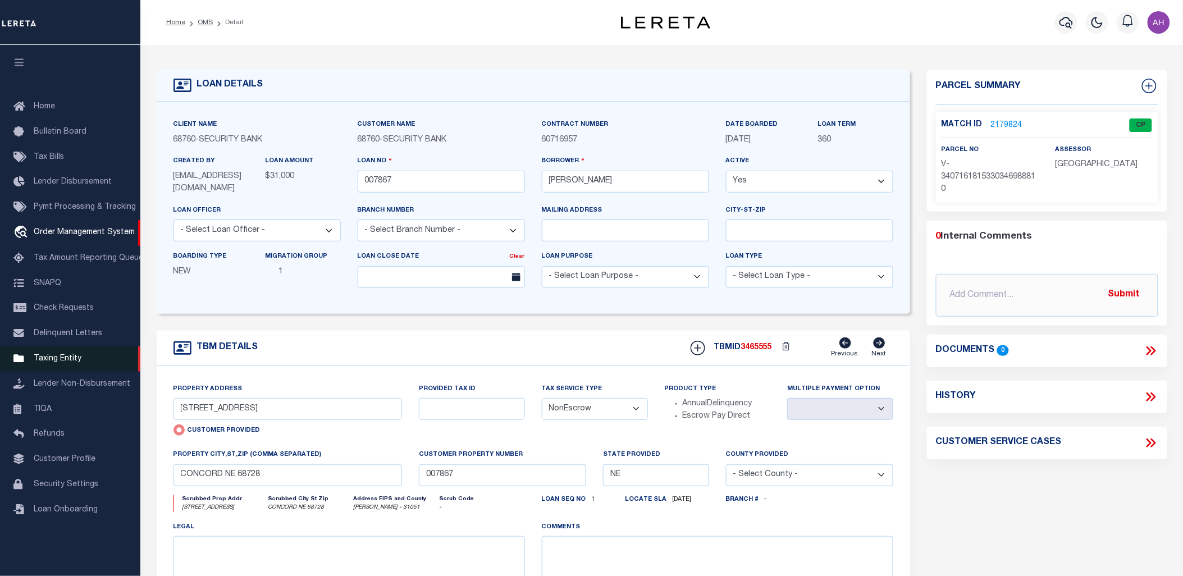
click at [59, 357] on span "Taxing Entity" at bounding box center [58, 359] width 48 height 8
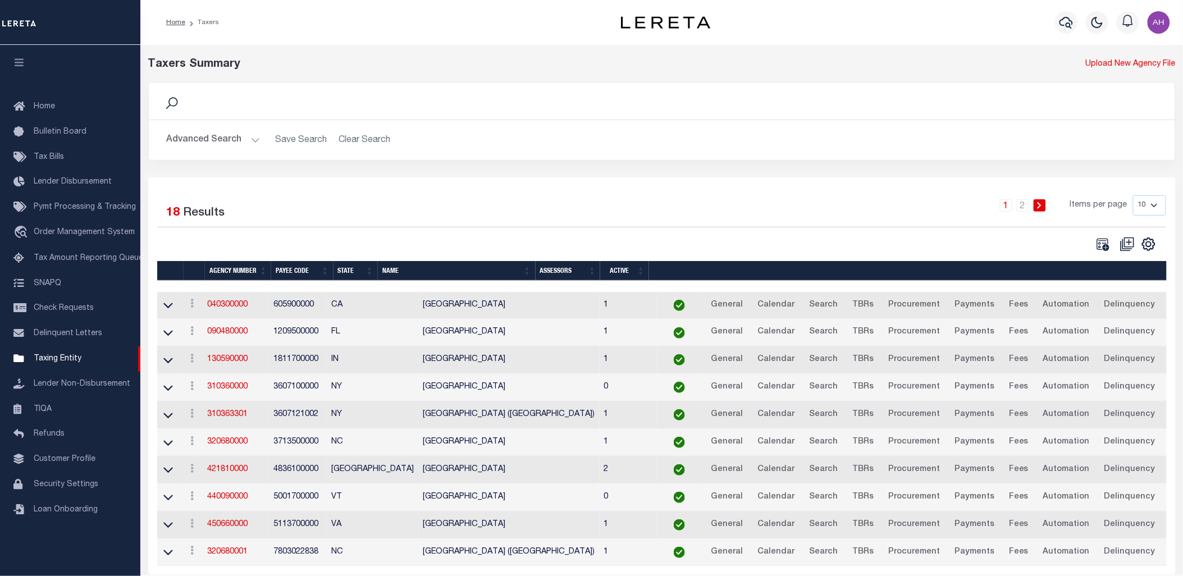
drag, startPoint x: 246, startPoint y: 125, endPoint x: 244, endPoint y: 132, distance: 6.9
click at [245, 126] on div "Advanced Search Save Search Clear Search tblPayees_dynamictable_____DefaultSave…" at bounding box center [662, 140] width 1026 height 40
click at [240, 146] on button "Advanced Search" at bounding box center [213, 140] width 93 height 22
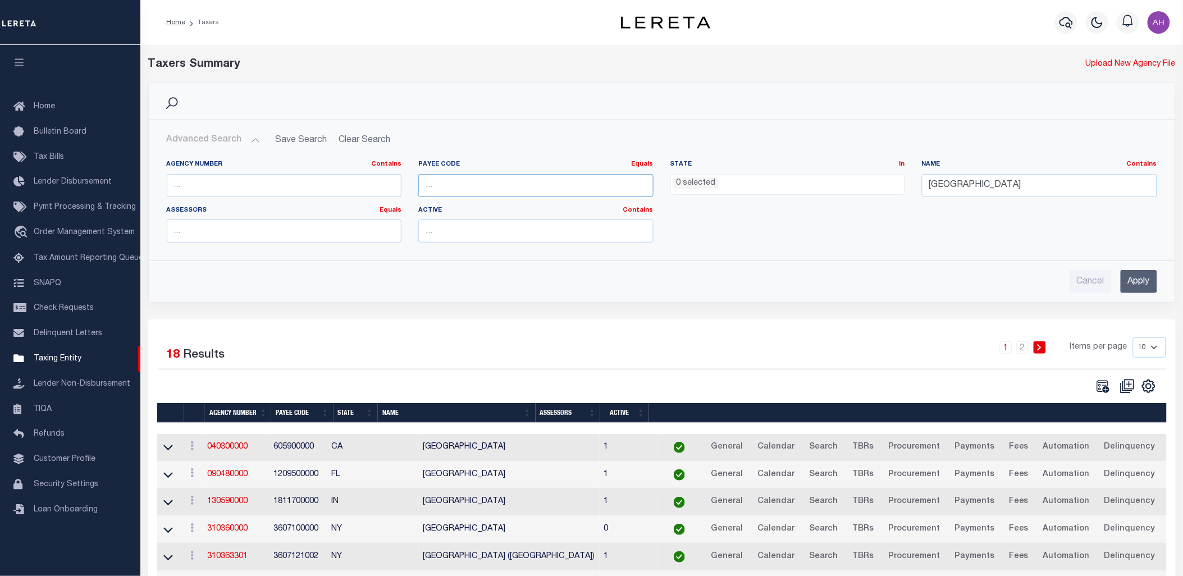
click at [456, 186] on input "number" at bounding box center [535, 185] width 235 height 23
paste input "260260000"
type input "260260000"
drag, startPoint x: 992, startPoint y: 183, endPoint x: 834, endPoint y: 188, distance: 157.9
click at [834, 188] on div "Agency Number Contains Contains Is Payee Code Equals Equals Is Not Equal To Is …" at bounding box center [661, 206] width 1007 height 92
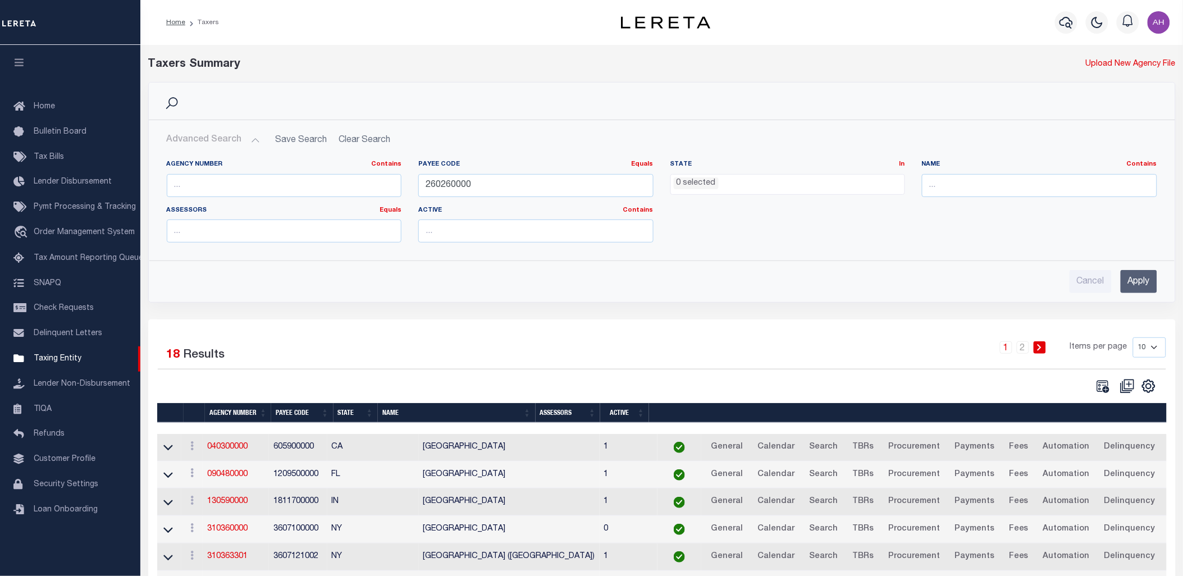
click at [1137, 283] on input "Apply" at bounding box center [1139, 281] width 36 height 23
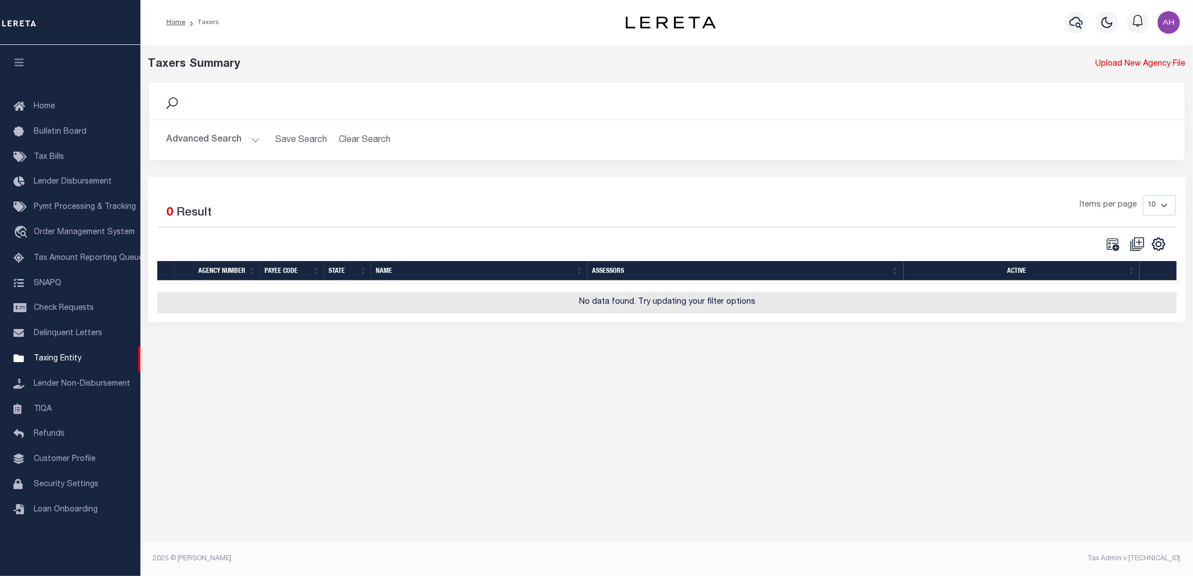
click at [221, 133] on button "Advanced Search" at bounding box center [213, 140] width 93 height 22
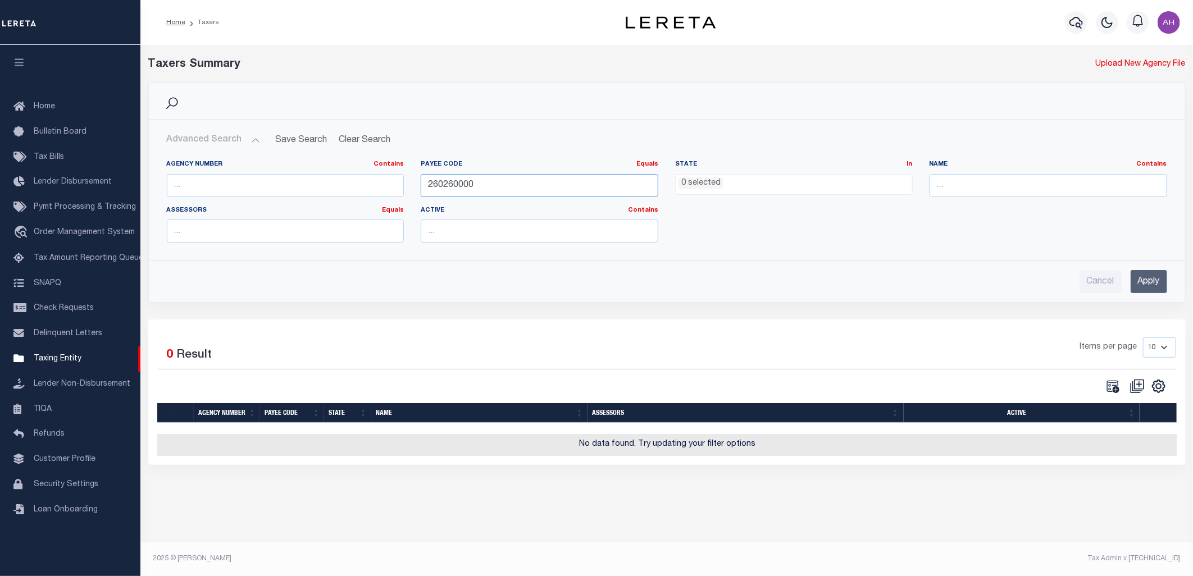
click at [457, 183] on input "260260000" at bounding box center [540, 185] width 238 height 23
click at [334, 186] on input "text" at bounding box center [286, 185] width 238 height 23
paste input "260260000"
type input "260260000"
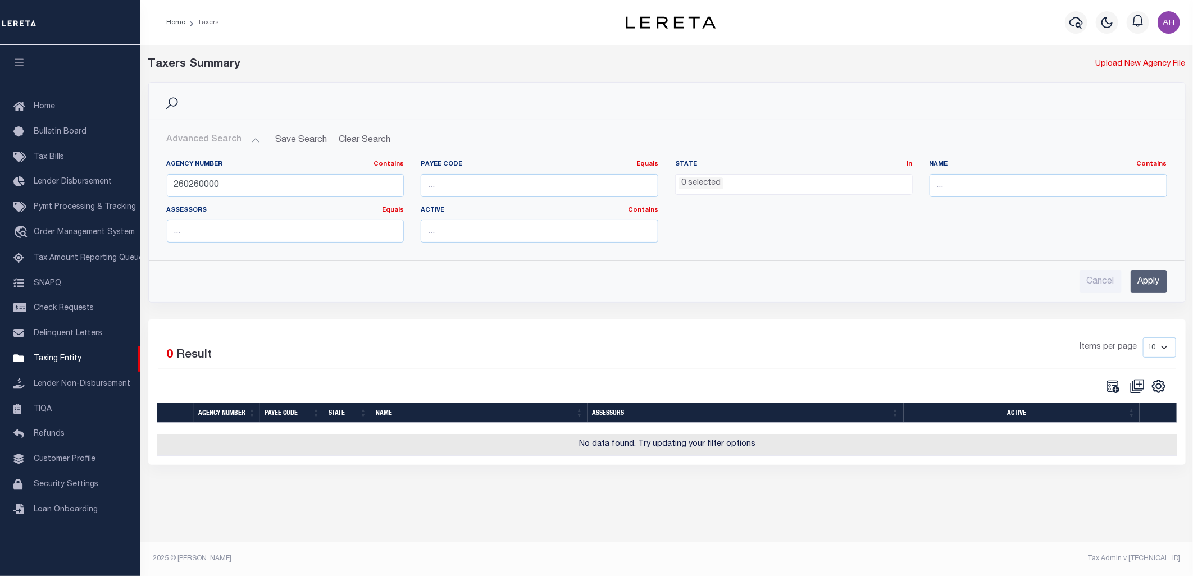
click at [1158, 277] on input "Apply" at bounding box center [1148, 281] width 36 height 23
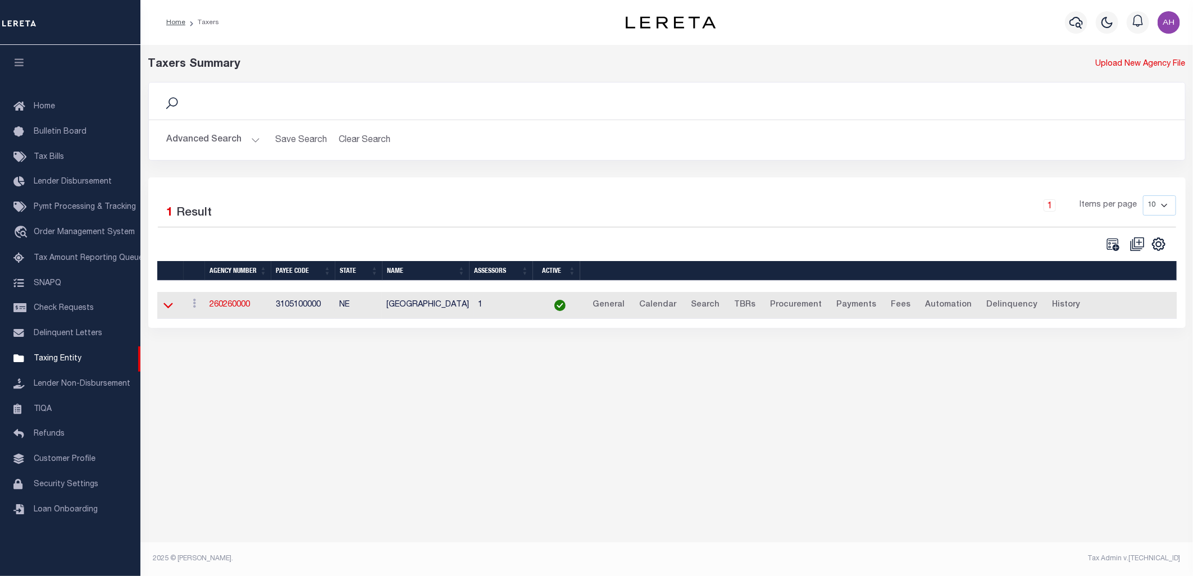
click at [165, 305] on icon at bounding box center [168, 305] width 10 height 12
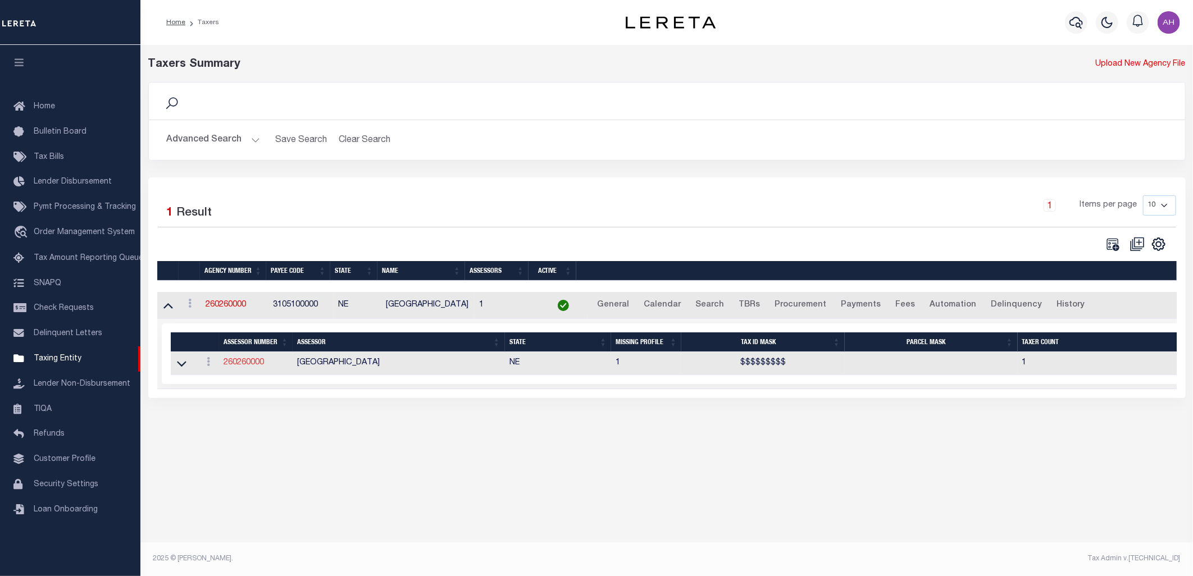
click at [251, 366] on link "260260000" at bounding box center [243, 363] width 40 height 8
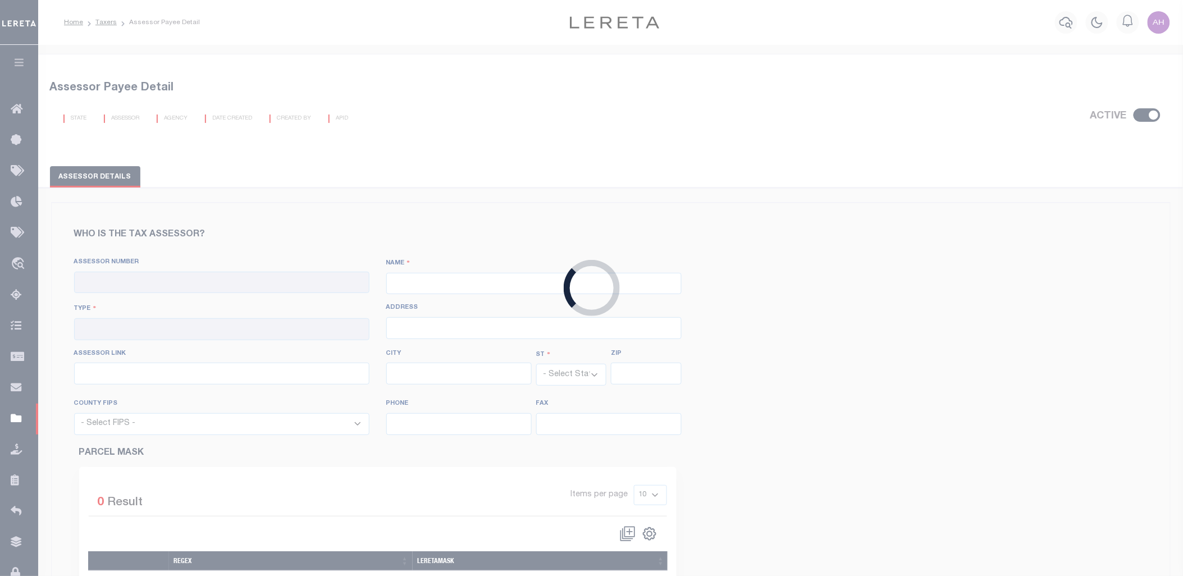
checkbox input "true"
type input "260260000"
type input "DIXON COUNTY"
type input "00 - County"
type input "302 W THIRD"
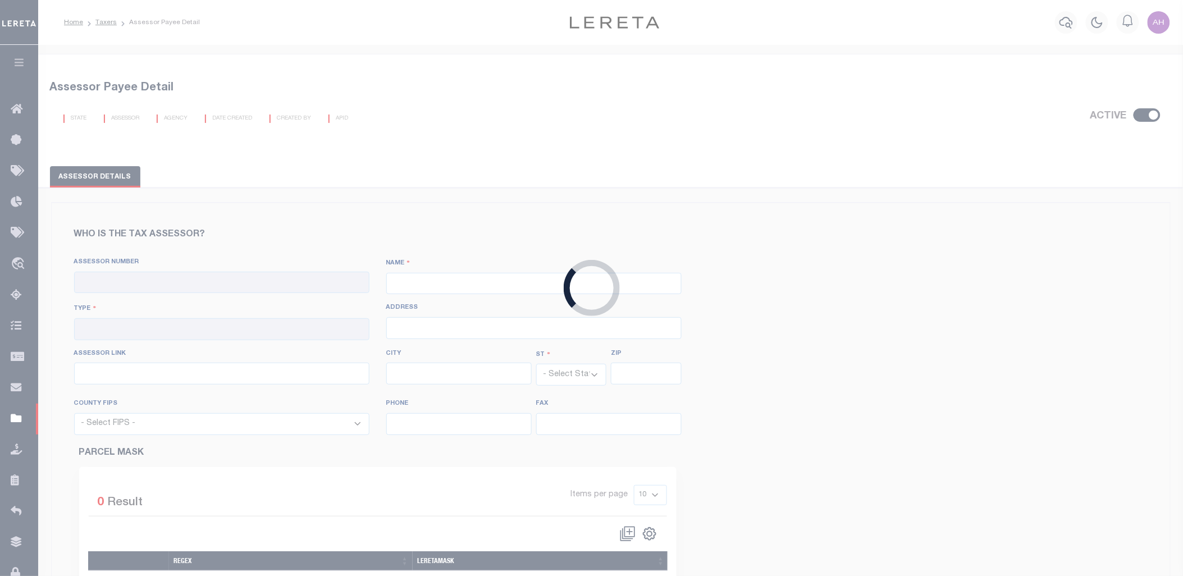
type input "Ponca"
select select "NE"
type input "68770"
select select "31051"
type input "402-755-5603"
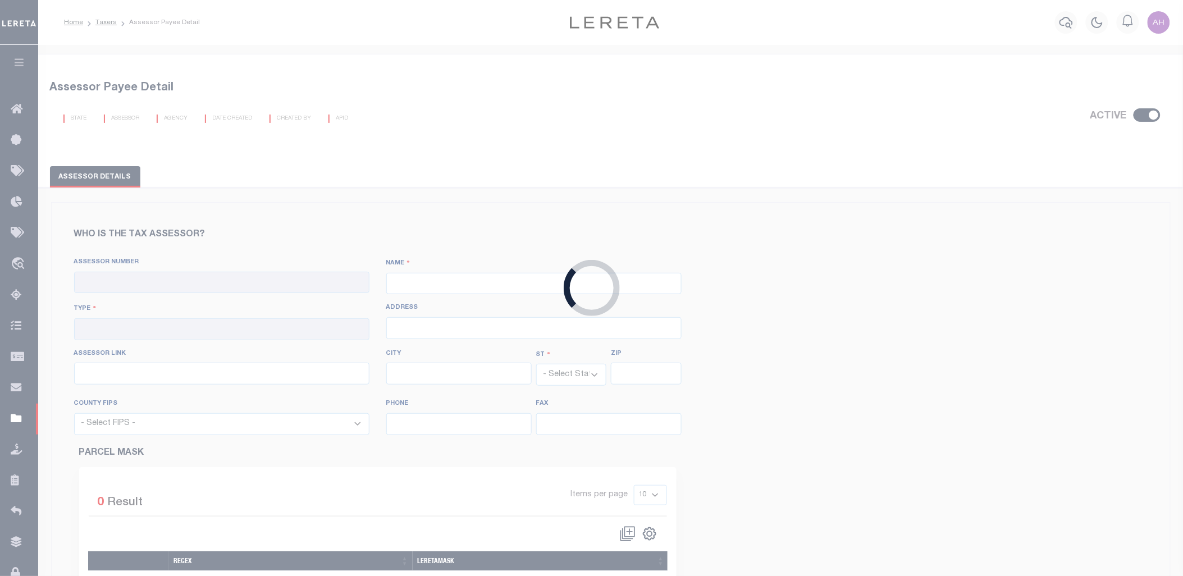
type input "402-755-2275"
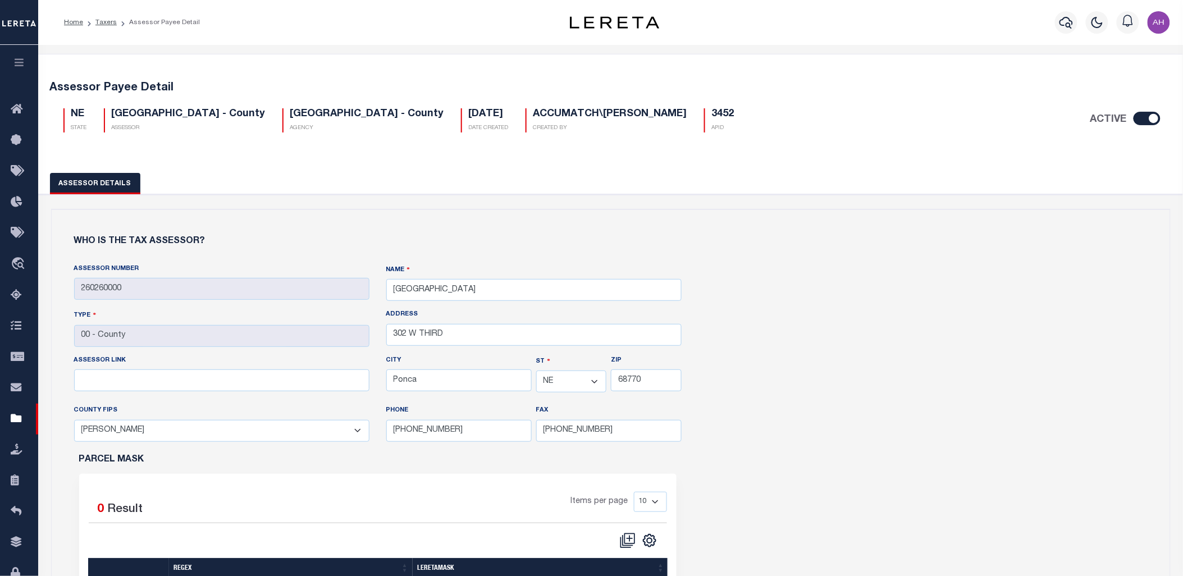
scroll to position [6, 0]
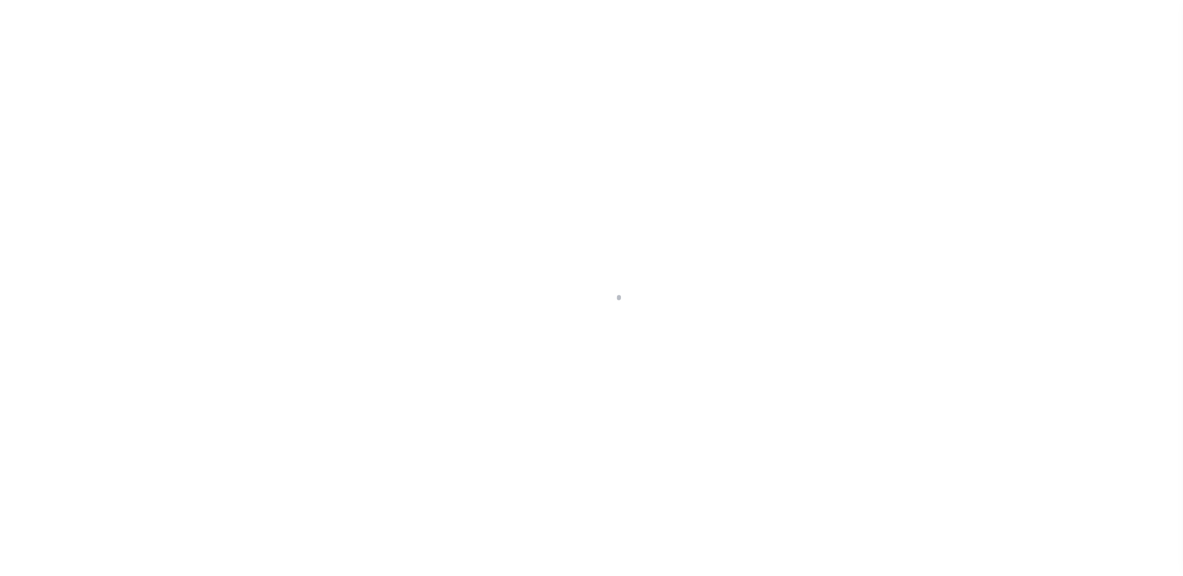
type input "418 BROADWAY"
radio input "true"
select select "NonEscrow"
select select
type input "CONCORD NE 68728"
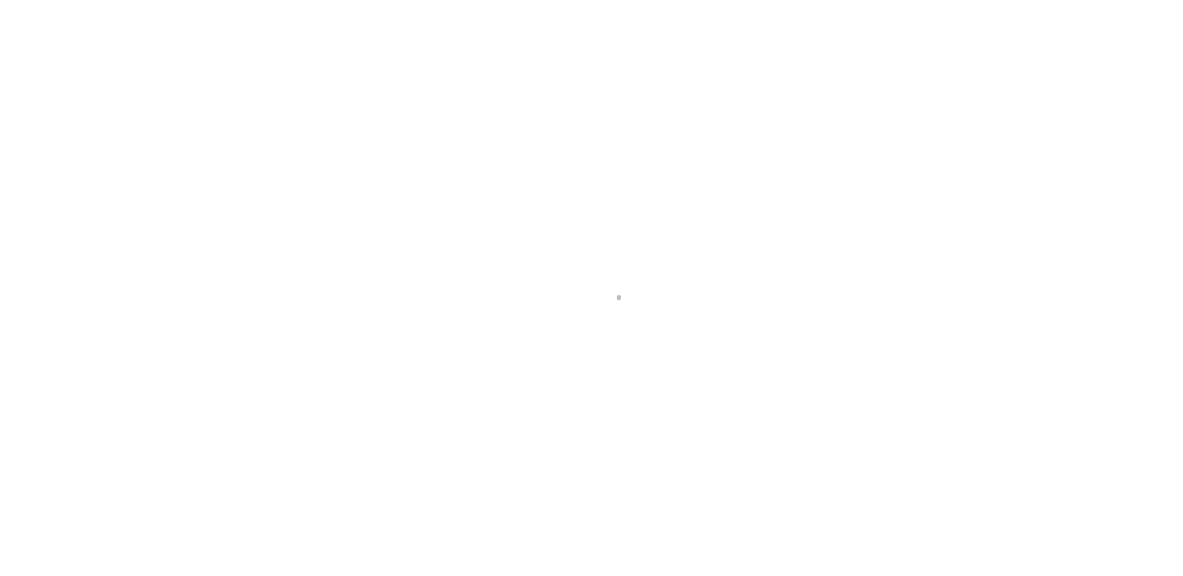
type input "007867"
type input "NE"
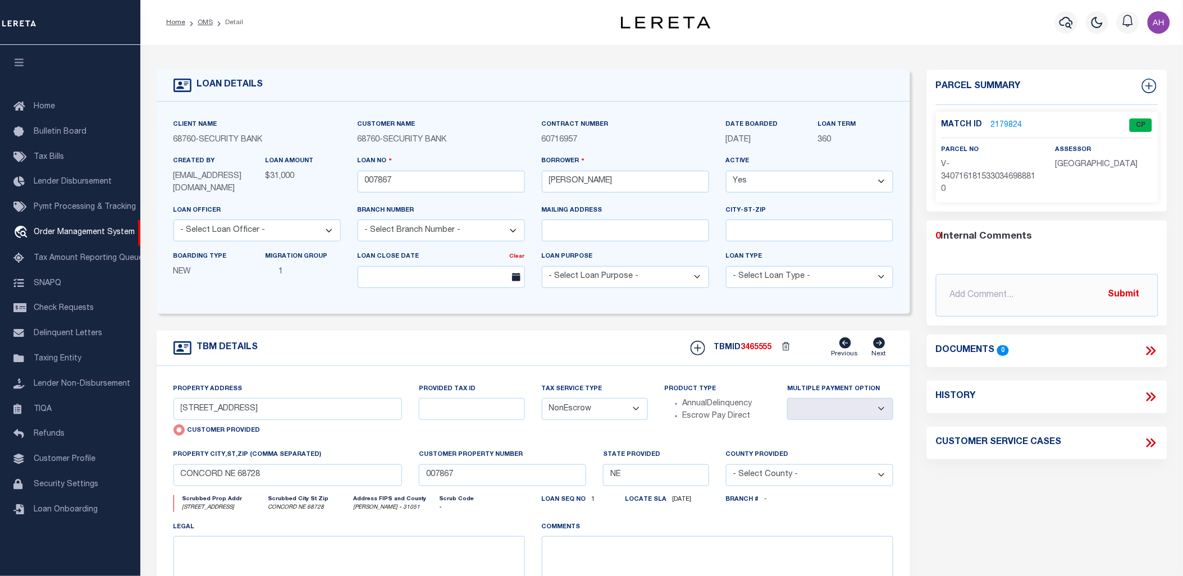
click at [1000, 124] on link "2179824" at bounding box center [1006, 126] width 31 height 12
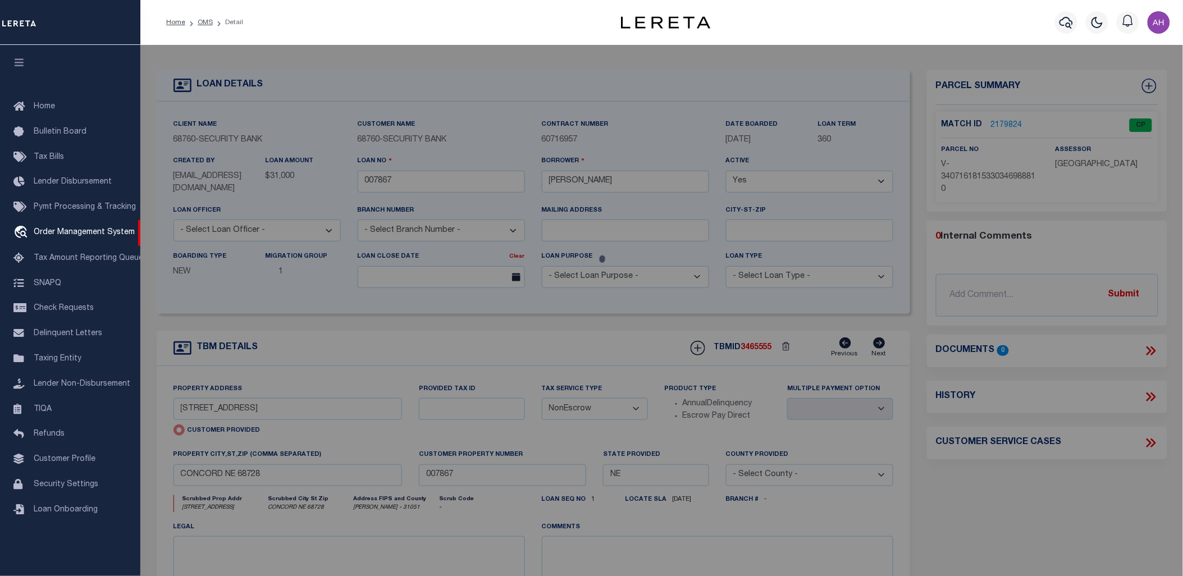
checkbox input "false"
select select "CP"
select select "AGW"
select select
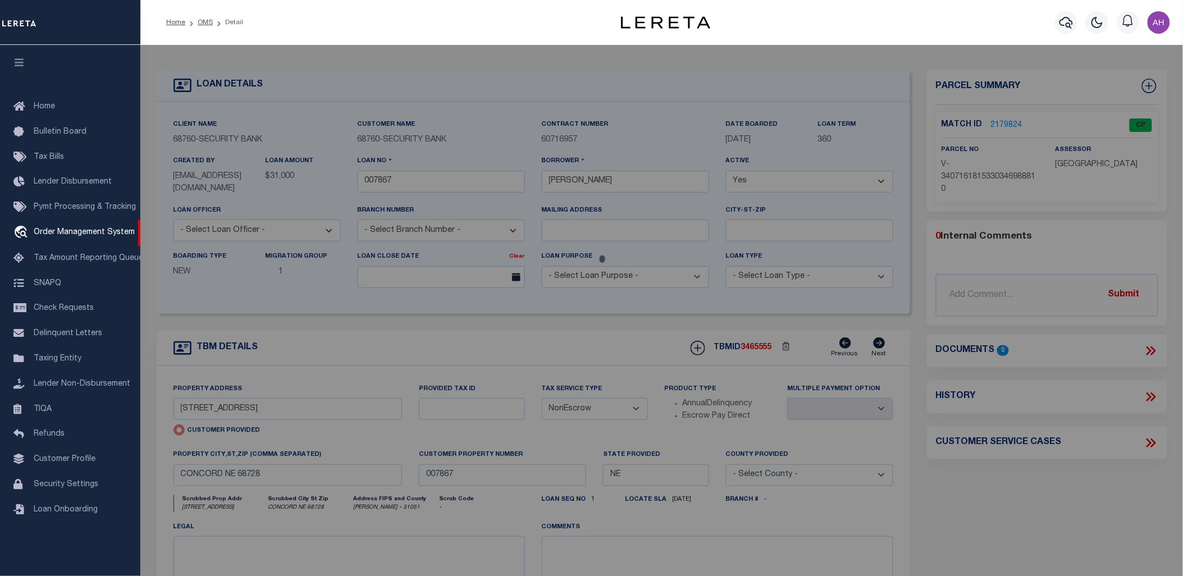
type input "418 BROADWAY"
checkbox input "false"
type input "CONCORD NE 68728"
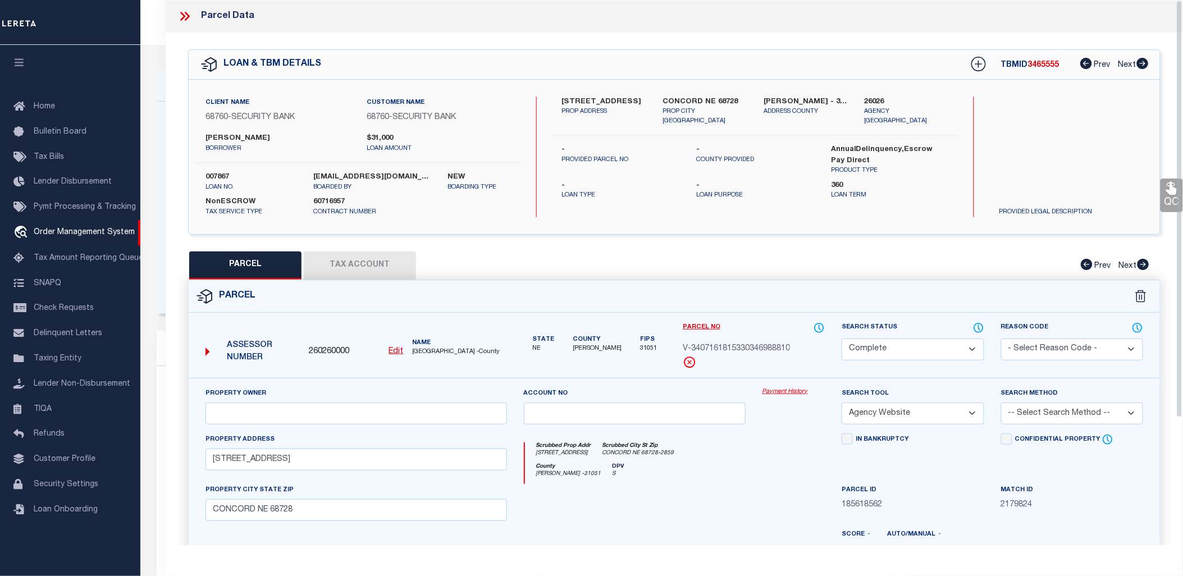
click at [601, 248] on div "QC QC QC" at bounding box center [674, 372] width 1017 height 679
click at [644, 299] on div "Parcel" at bounding box center [674, 297] width 971 height 32
click at [396, 352] on u "Edit" at bounding box center [396, 352] width 15 height 8
type input "260260000"
type input "V-3407161815330346988810"
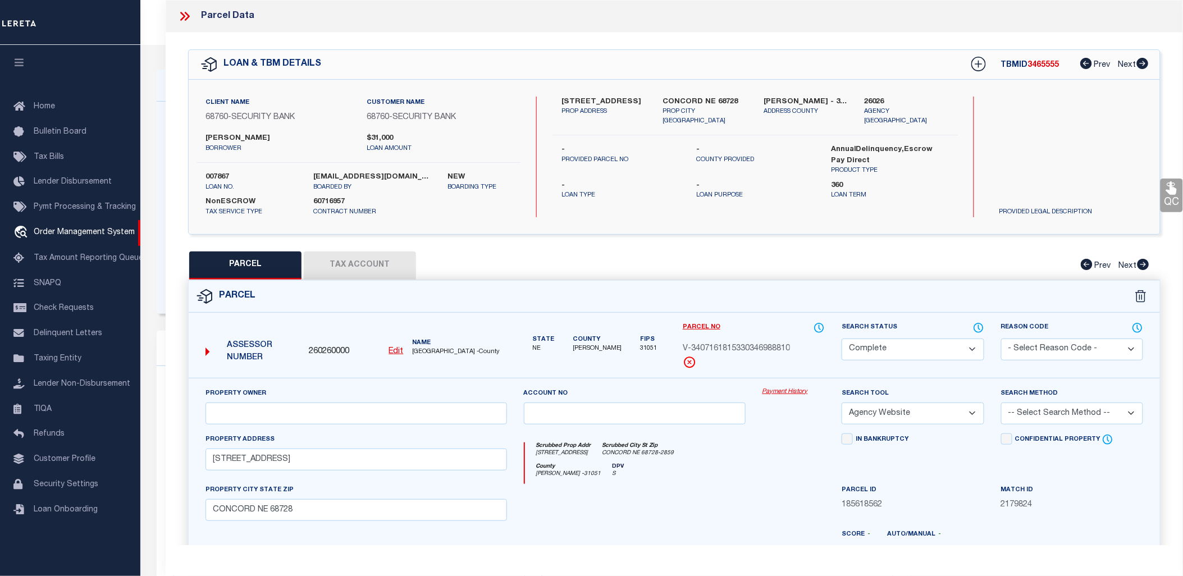
select select "CP"
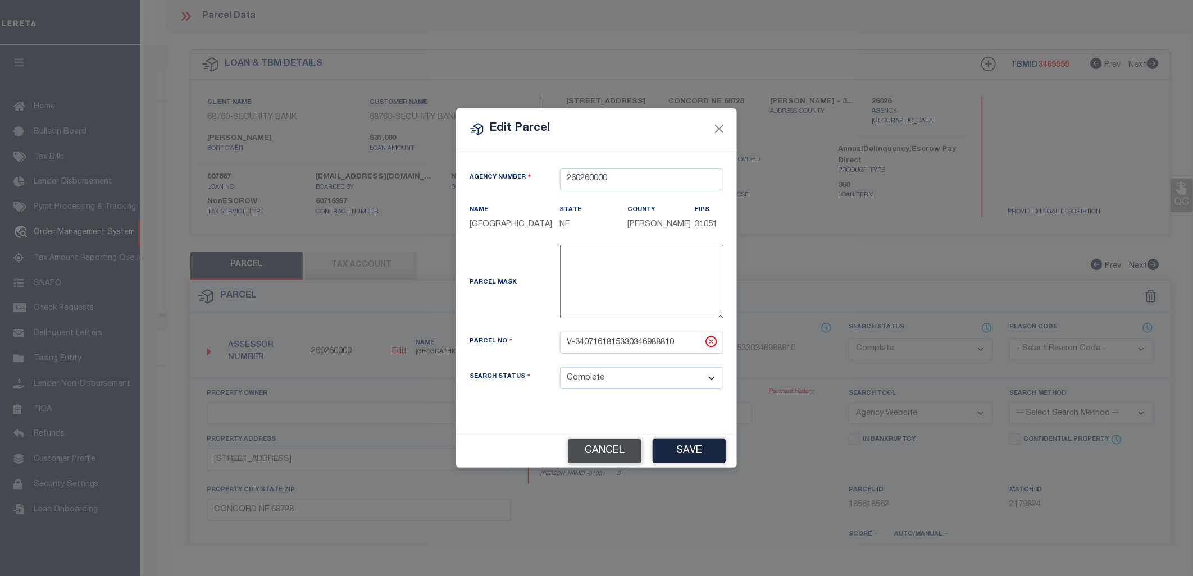
click at [597, 456] on button "Cancel" at bounding box center [605, 451] width 74 height 24
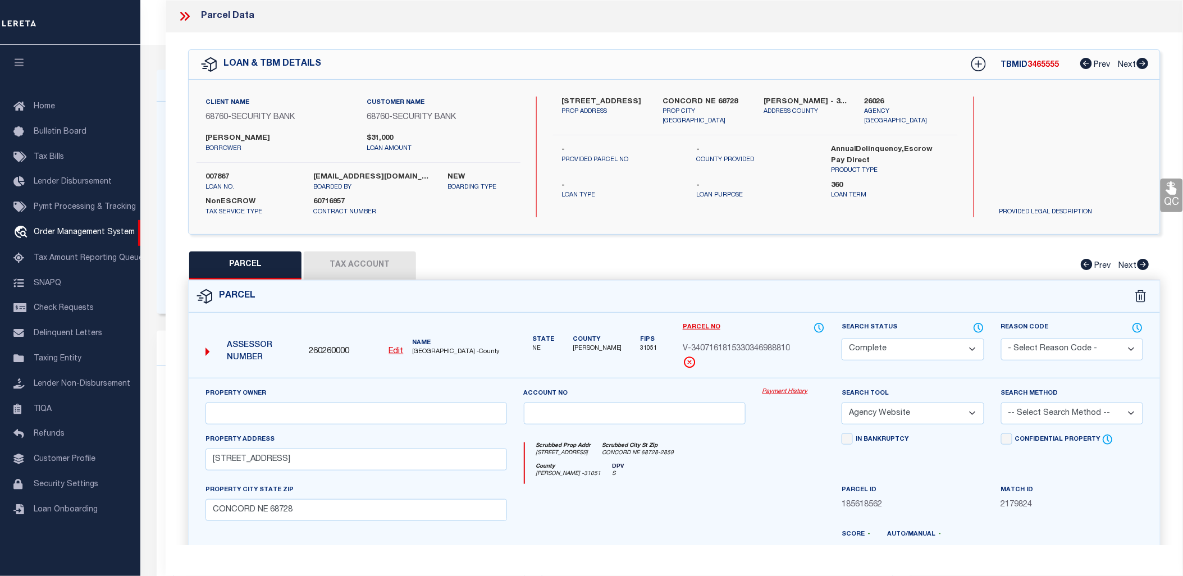
click at [371, 266] on button "Tax Account" at bounding box center [360, 266] width 112 height 28
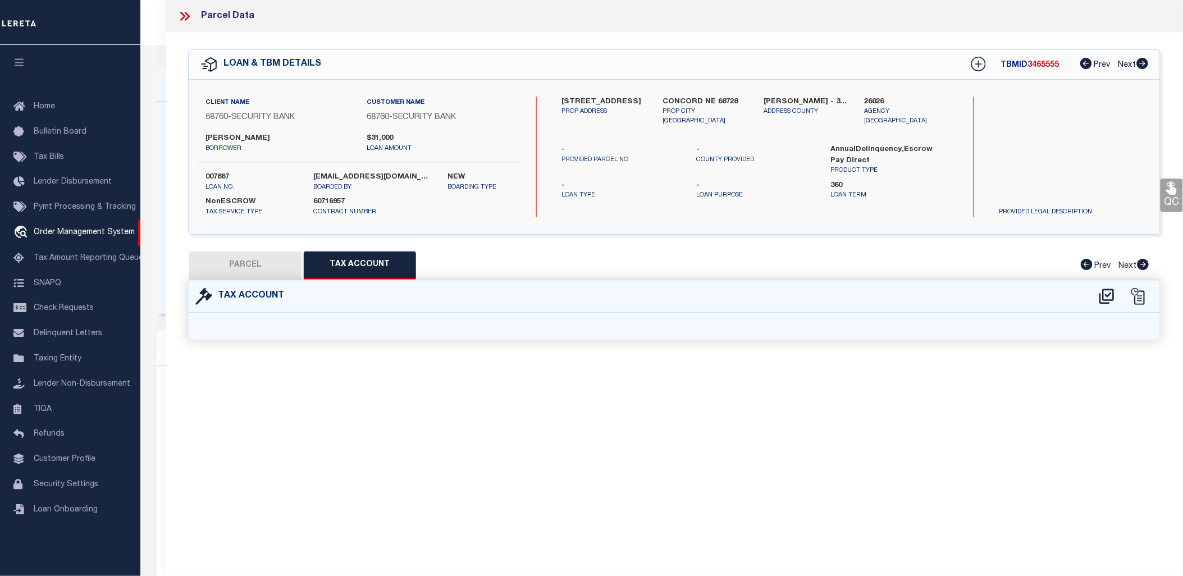
select select "100"
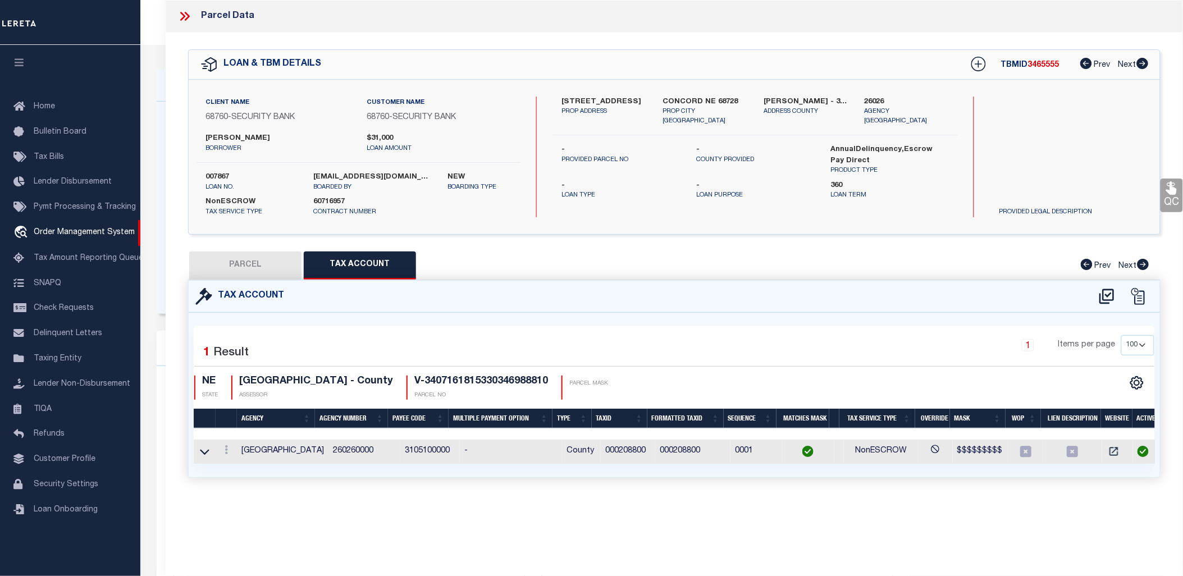
click at [250, 253] on button "PARCEL" at bounding box center [245, 266] width 112 height 28
select select "AS"
select select
checkbox input "false"
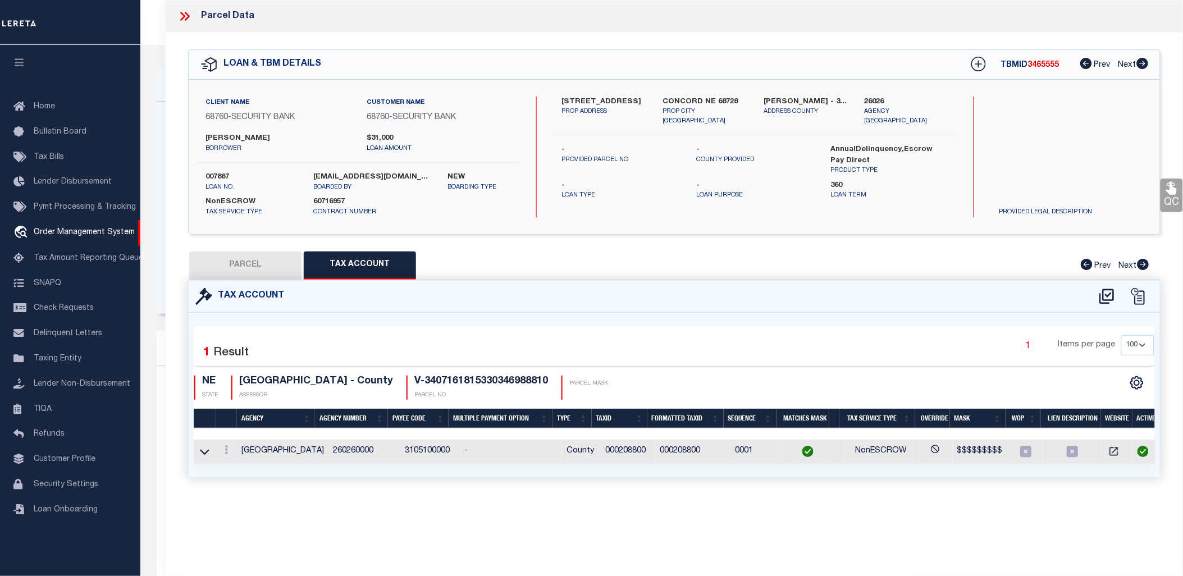
select select "CP"
select select "AGW"
select select
type input "418 BROADWAY"
checkbox input "false"
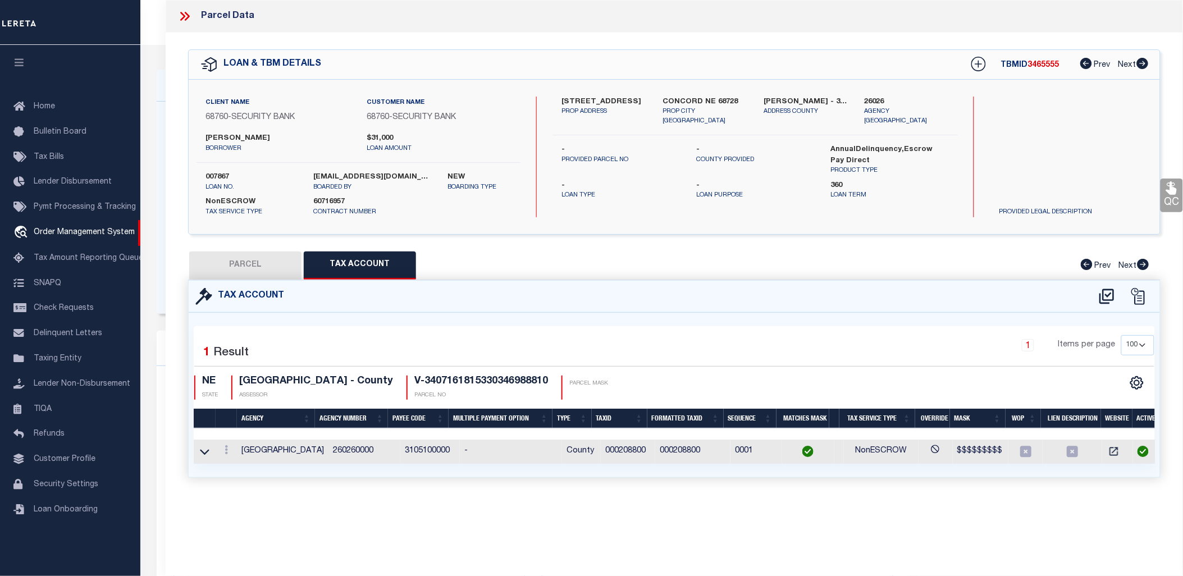
type input "CONCORD NE 68728"
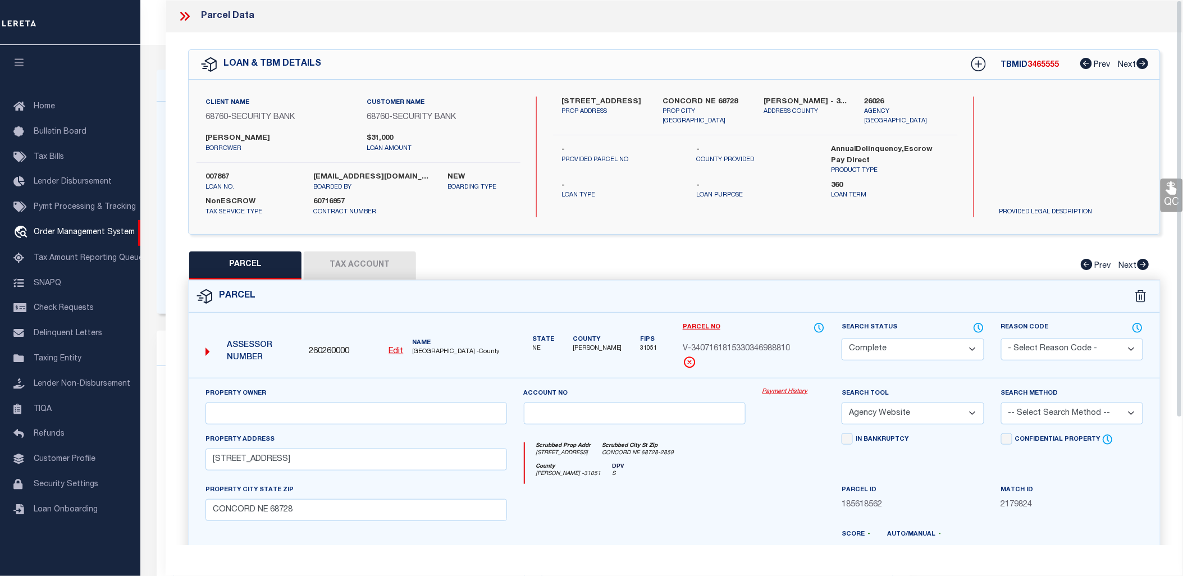
click at [180, 11] on icon at bounding box center [184, 16] width 15 height 15
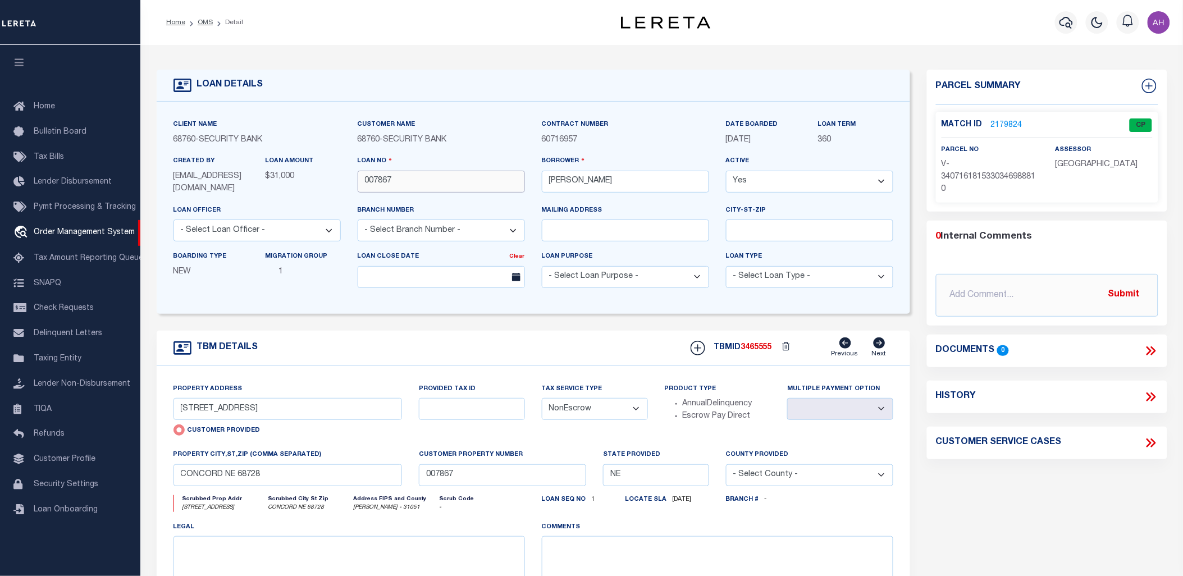
click at [384, 180] on input "007867" at bounding box center [441, 182] width 167 height 22
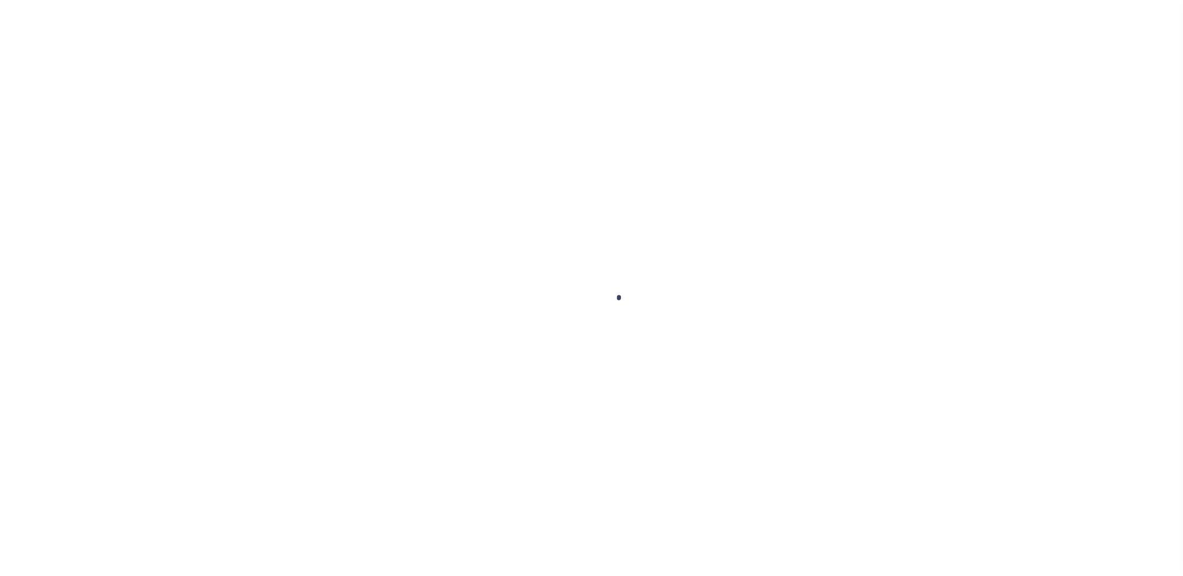
select select "NonEscrow"
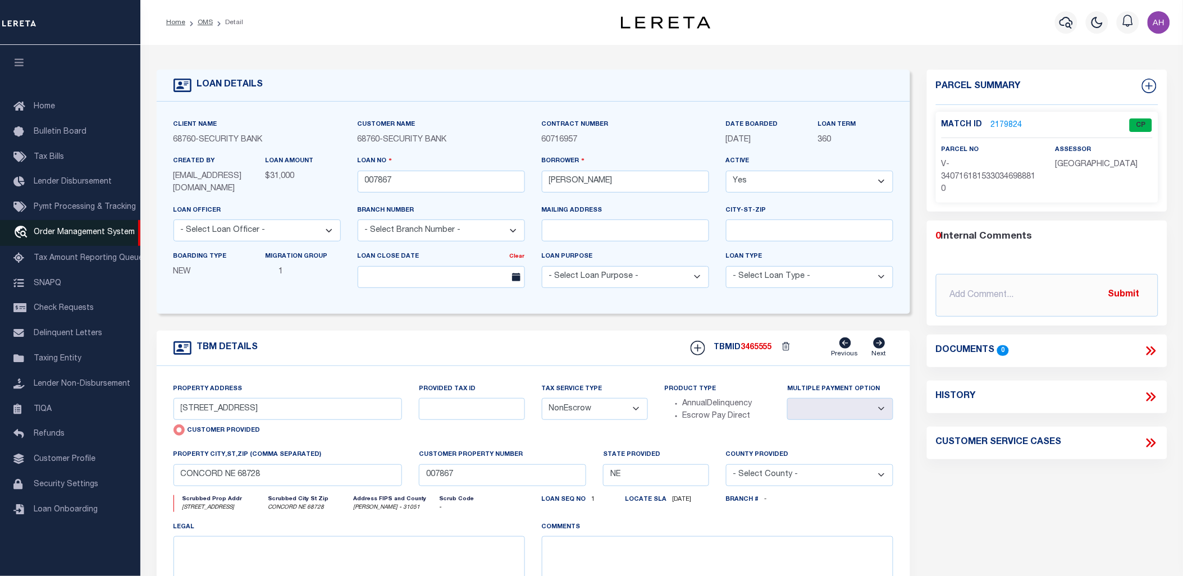
click at [62, 232] on span "Order Management System" at bounding box center [84, 233] width 101 height 8
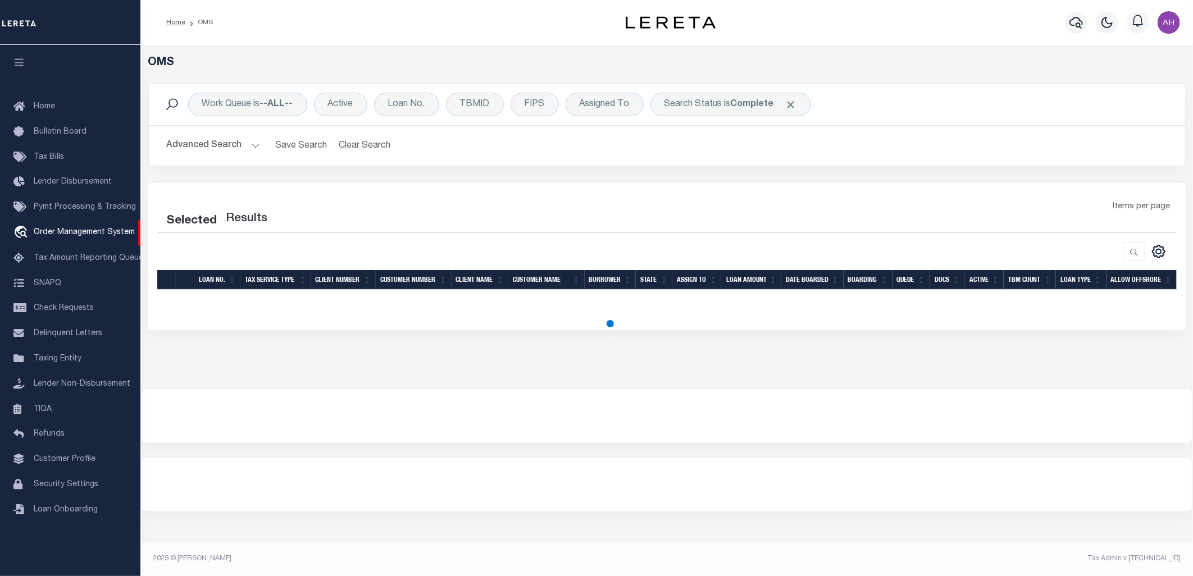
select select "200"
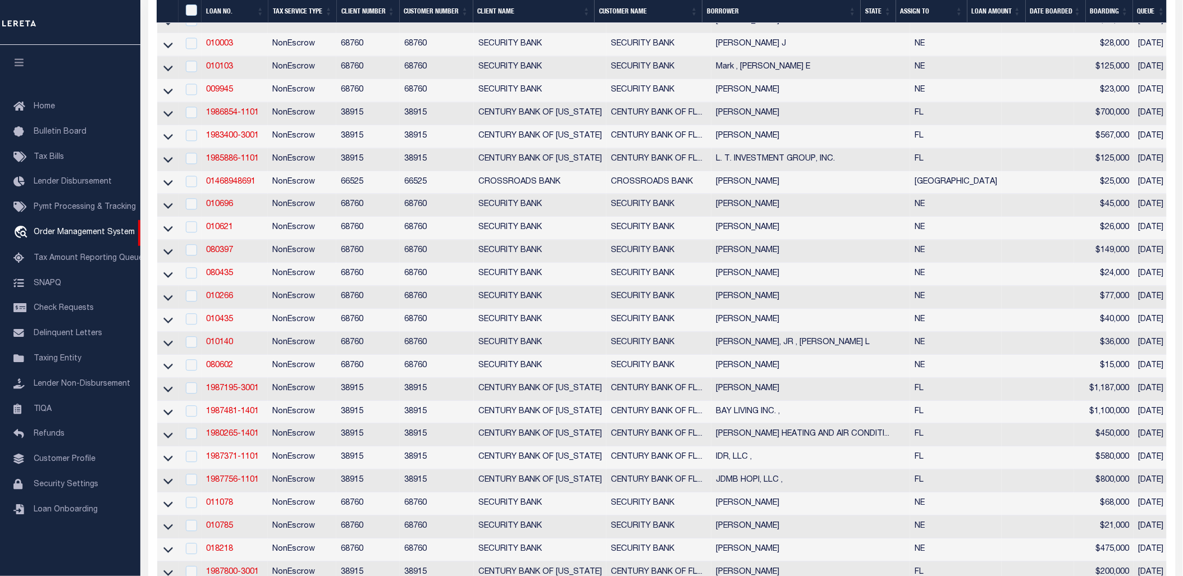
scroll to position [2853, 0]
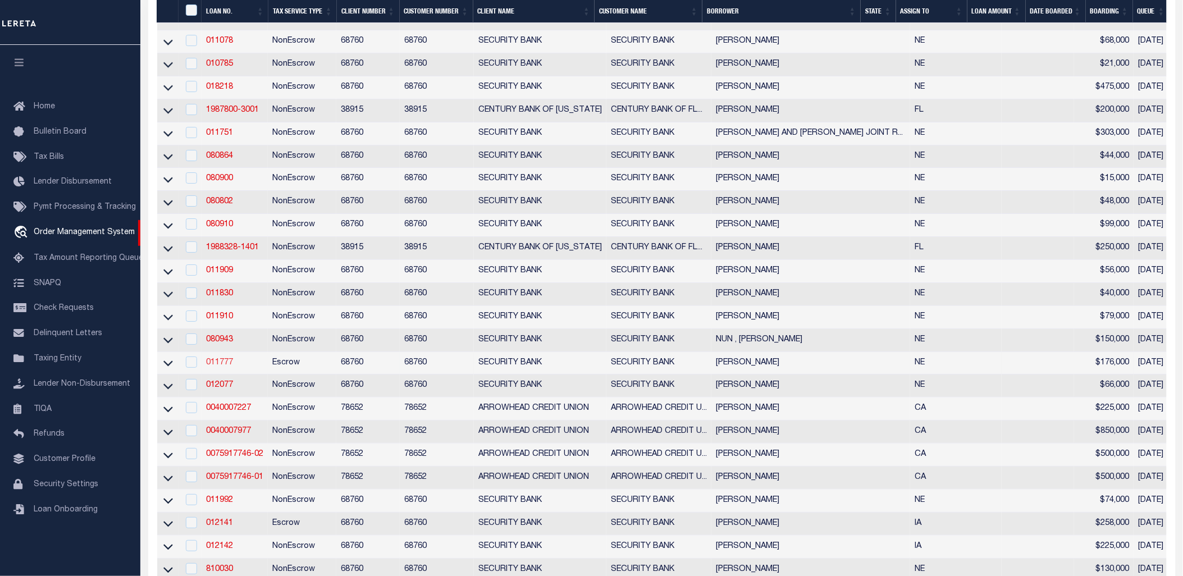
click at [220, 367] on link "011777" at bounding box center [219, 363] width 27 height 8
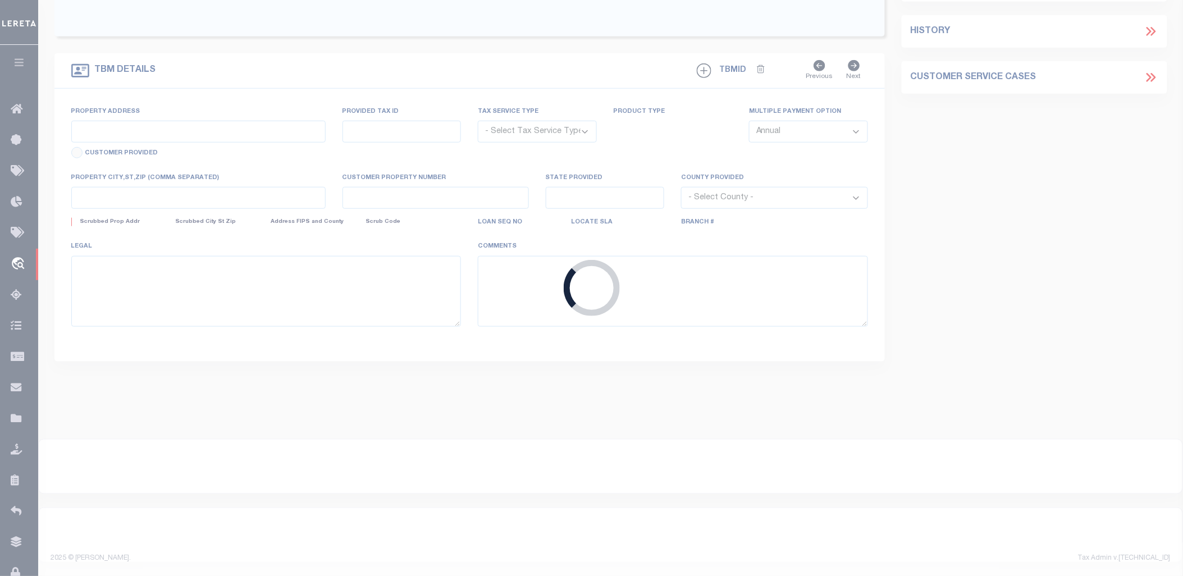
type input "011777"
type input "[PERSON_NAME]"
select select
type input "[STREET_ADDRESS]"
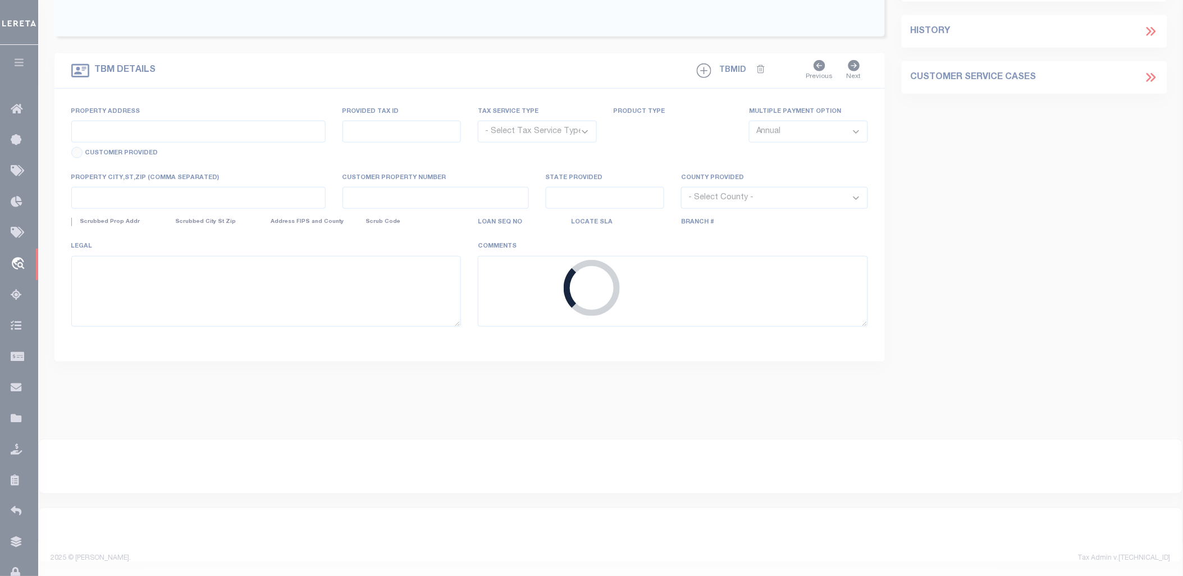
type input "HARTINGTON NE 68739"
select select
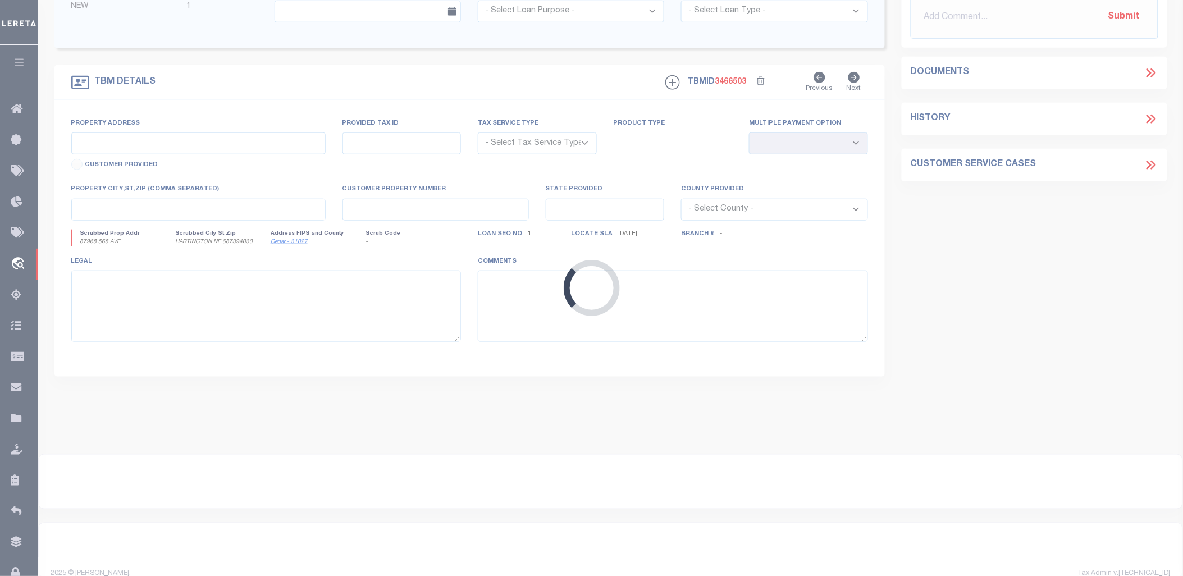
type input "87968 568 AVE"
radio input "true"
select select "Escrow"
select select
type input "HARTINGTON NE 687394030"
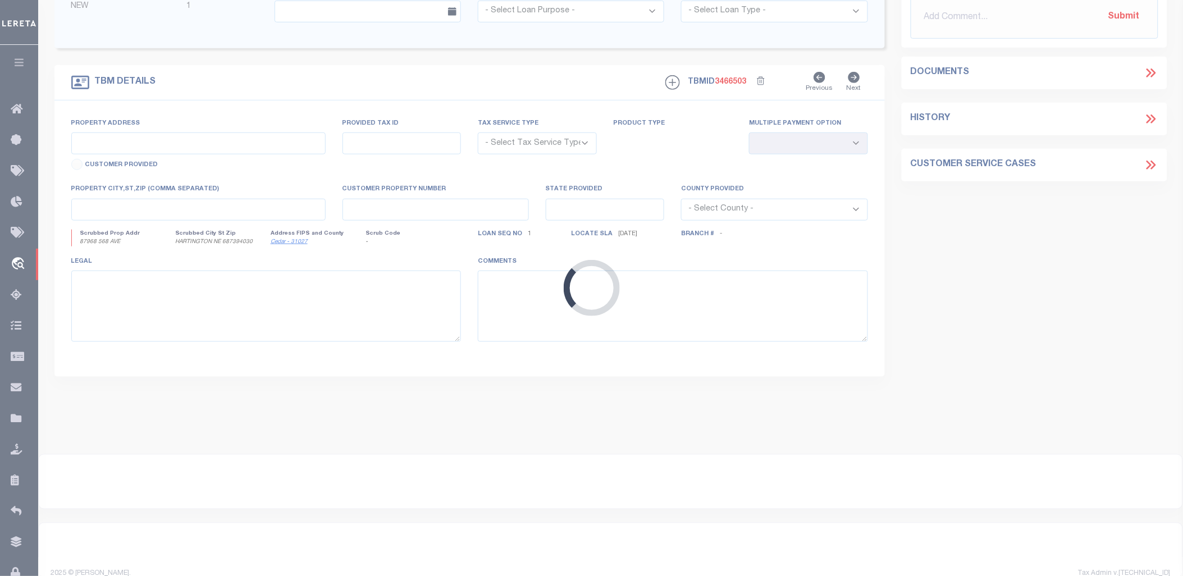
type input "011777"
type input "NE"
type textarea "UNVERIFIED CUSTOMER SUPPLIED APN NOT YET SPLITTHE N1/2 NW 1/4 SW 1/4 NW 1/4 OF …"
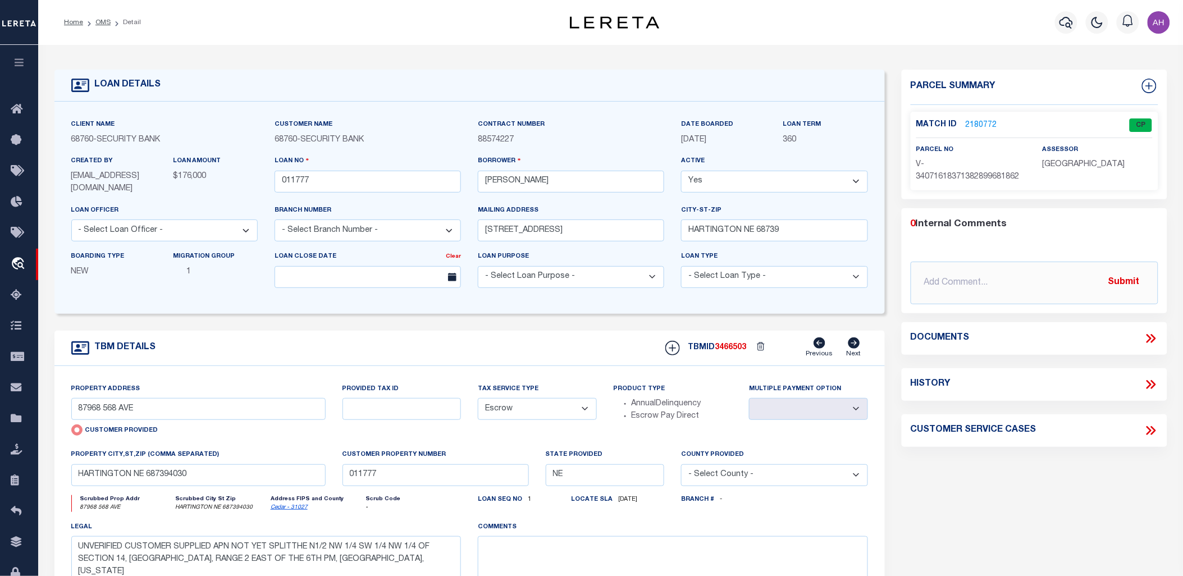
click at [978, 122] on link "2180772" at bounding box center [981, 126] width 31 height 12
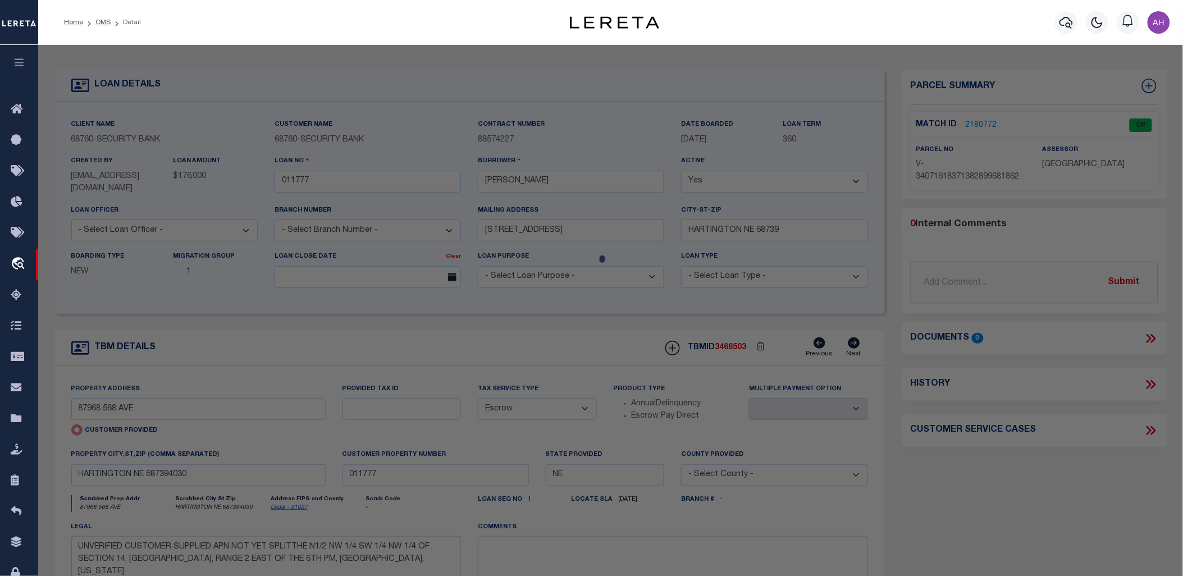
checkbox input "false"
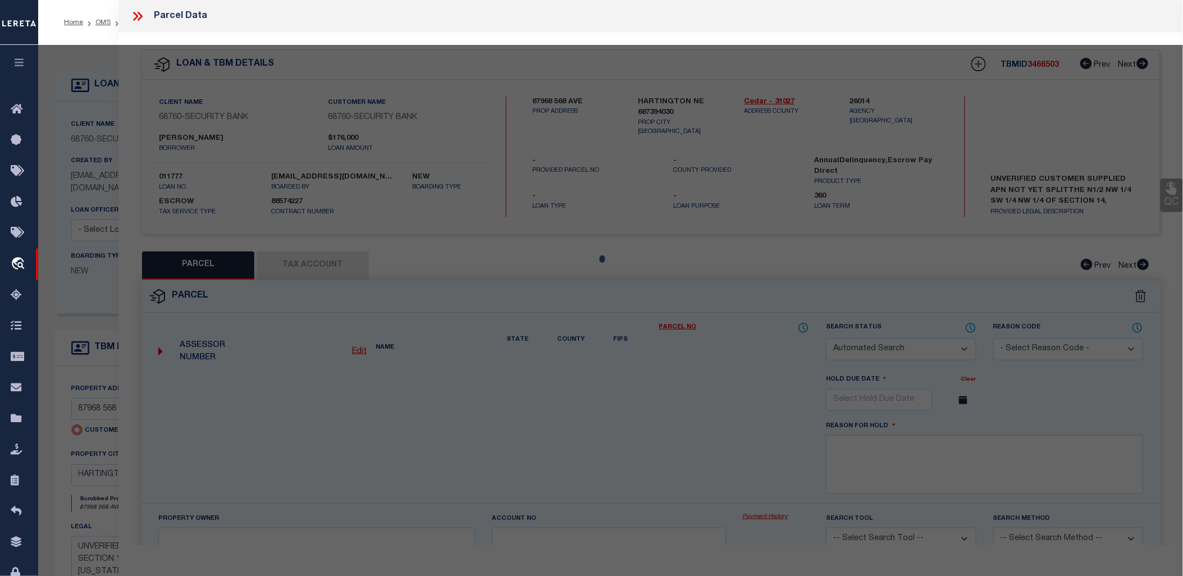
select select "CP"
type input "87968 568 AVE"
checkbox input "false"
type input "HARTINGTON NE 687394030"
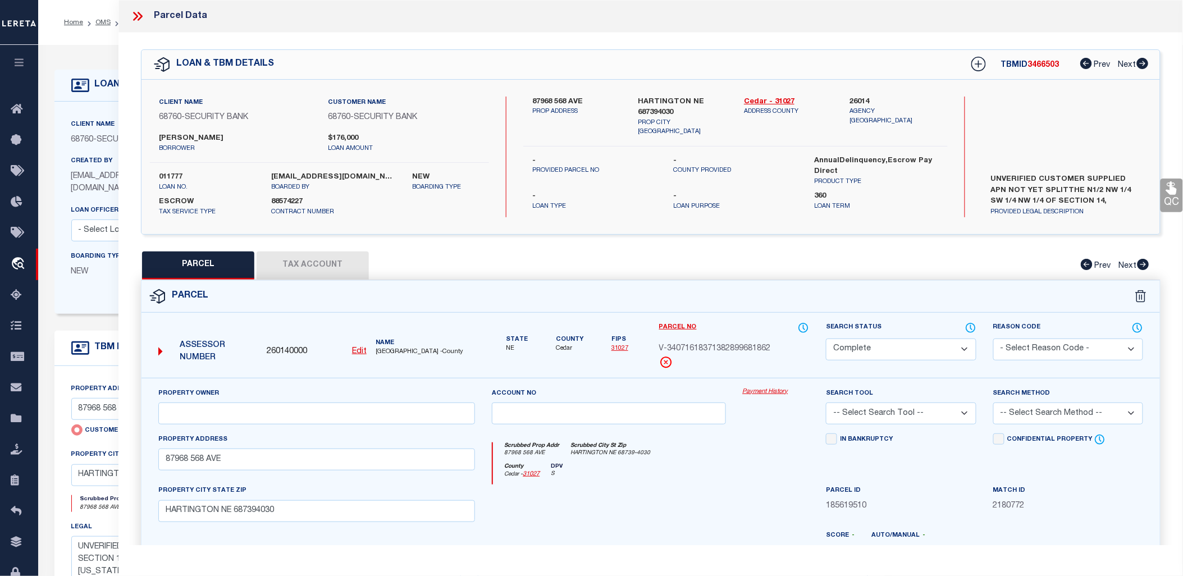
click at [360, 352] on u "Edit" at bounding box center [359, 352] width 15 height 8
type input "260140000"
type input "V-34071618371382899681862"
select select "CP"
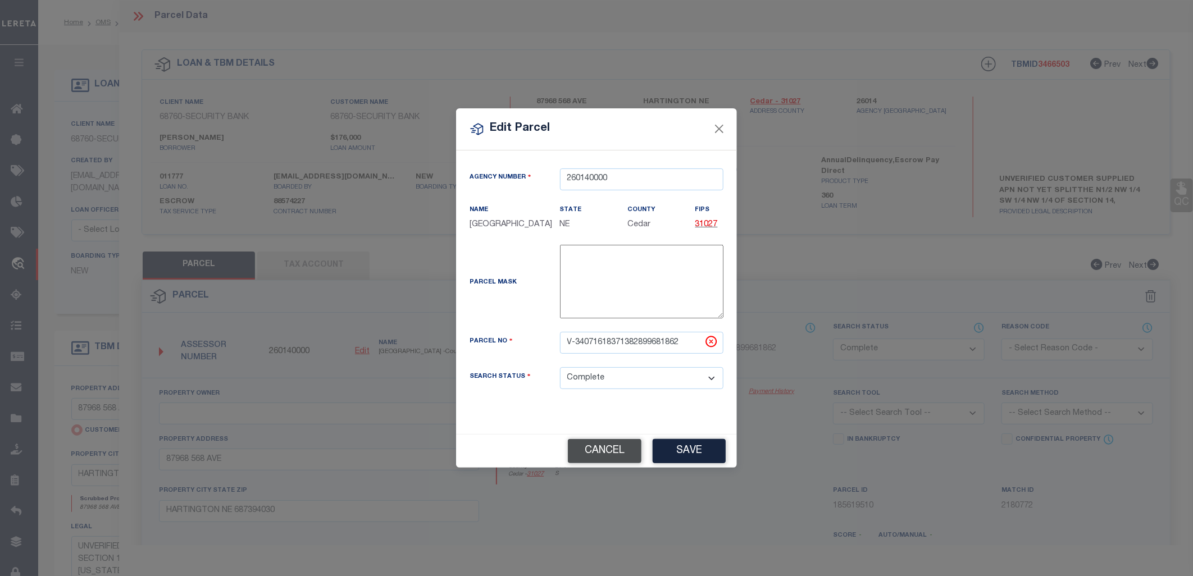
click at [614, 456] on button "Cancel" at bounding box center [605, 451] width 74 height 24
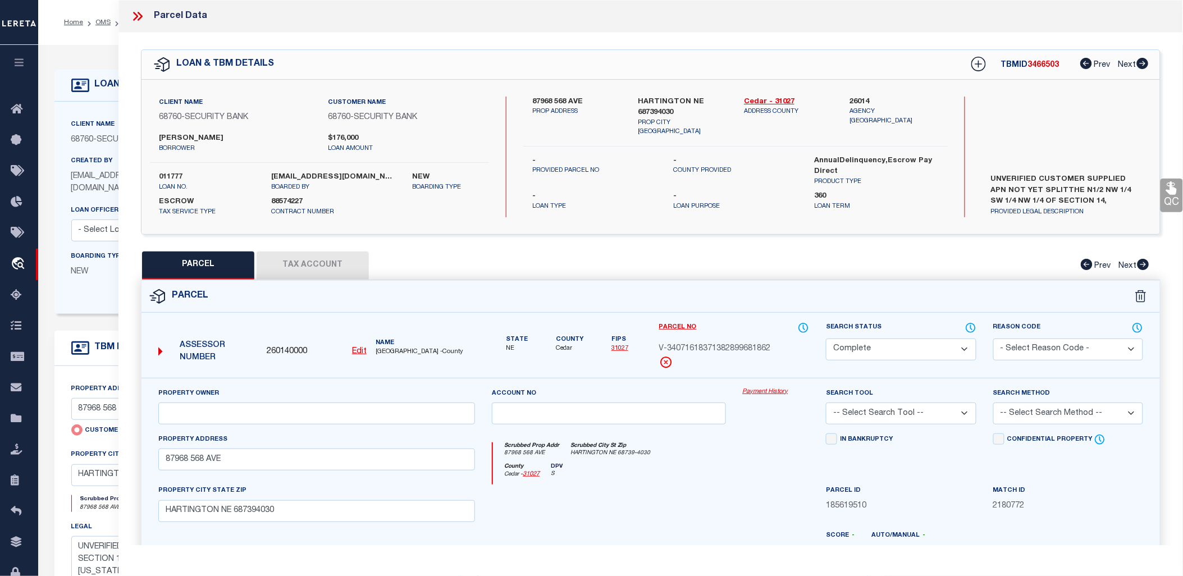
click at [134, 13] on icon at bounding box center [135, 16] width 5 height 9
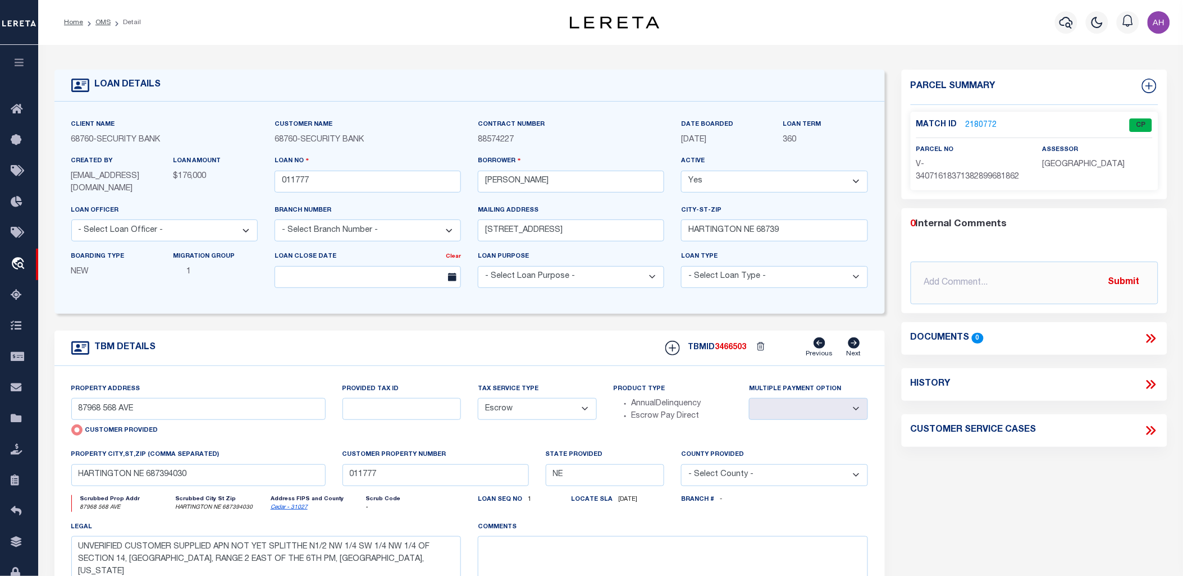
scroll to position [7, 0]
